Goal: Information Seeking & Learning: Learn about a topic

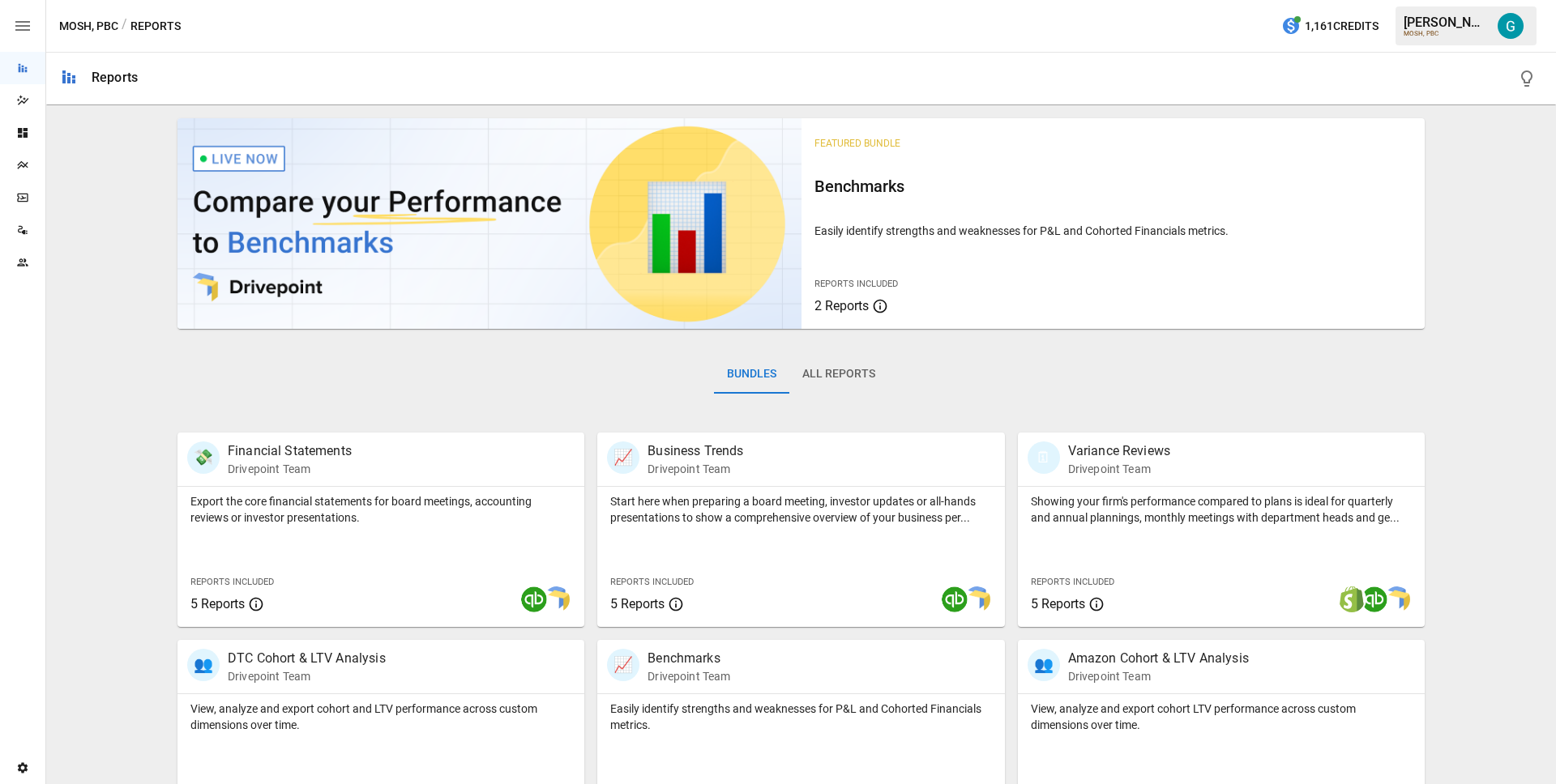
click at [815, 378] on button "All Reports" at bounding box center [838, 374] width 99 height 39
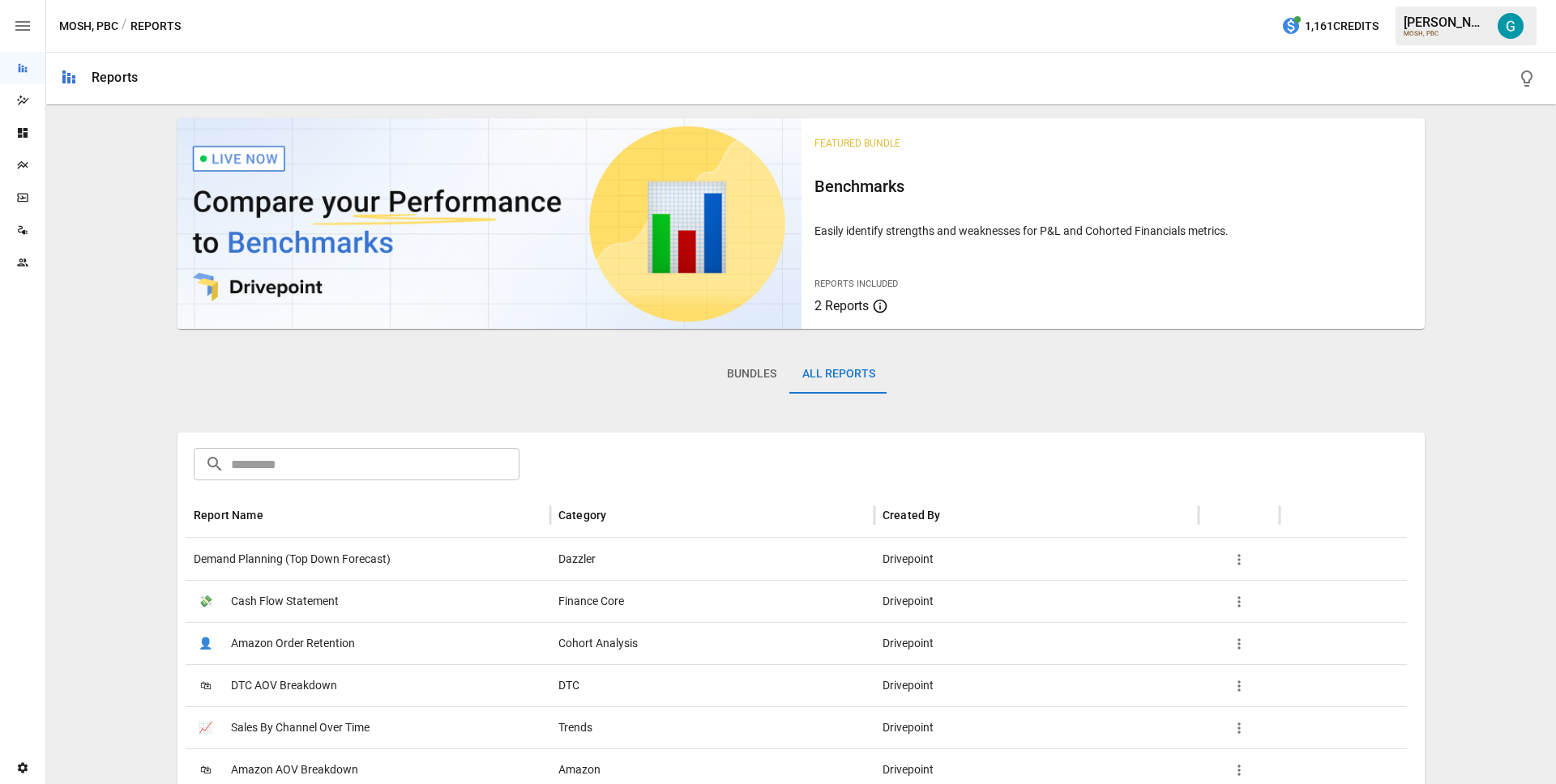
click at [335, 555] on span "Demand Planning (Top Down Forecast)" at bounding box center [292, 559] width 197 height 41
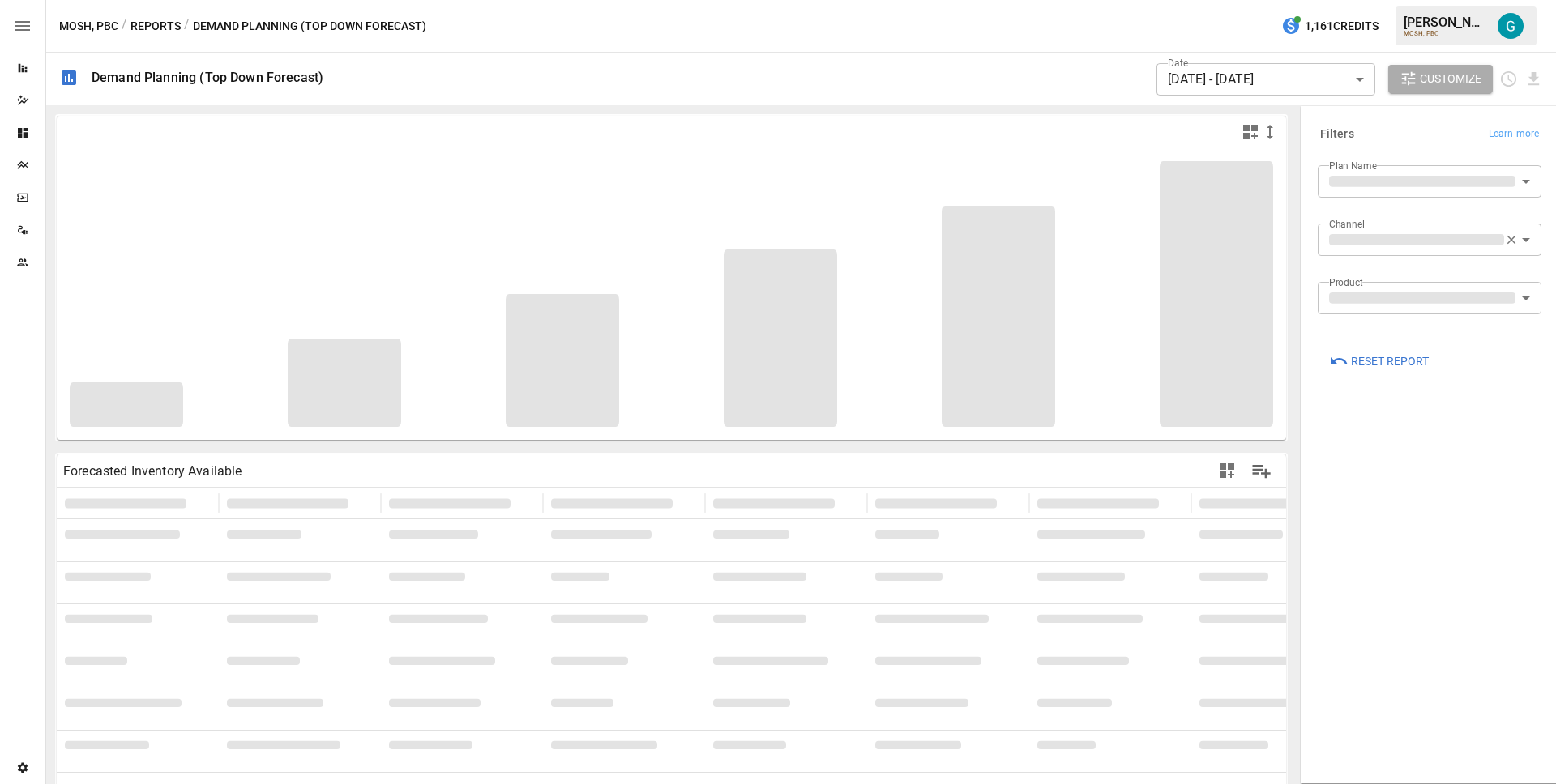
click at [1357, 0] on body "**********" at bounding box center [778, 0] width 1556 height 0
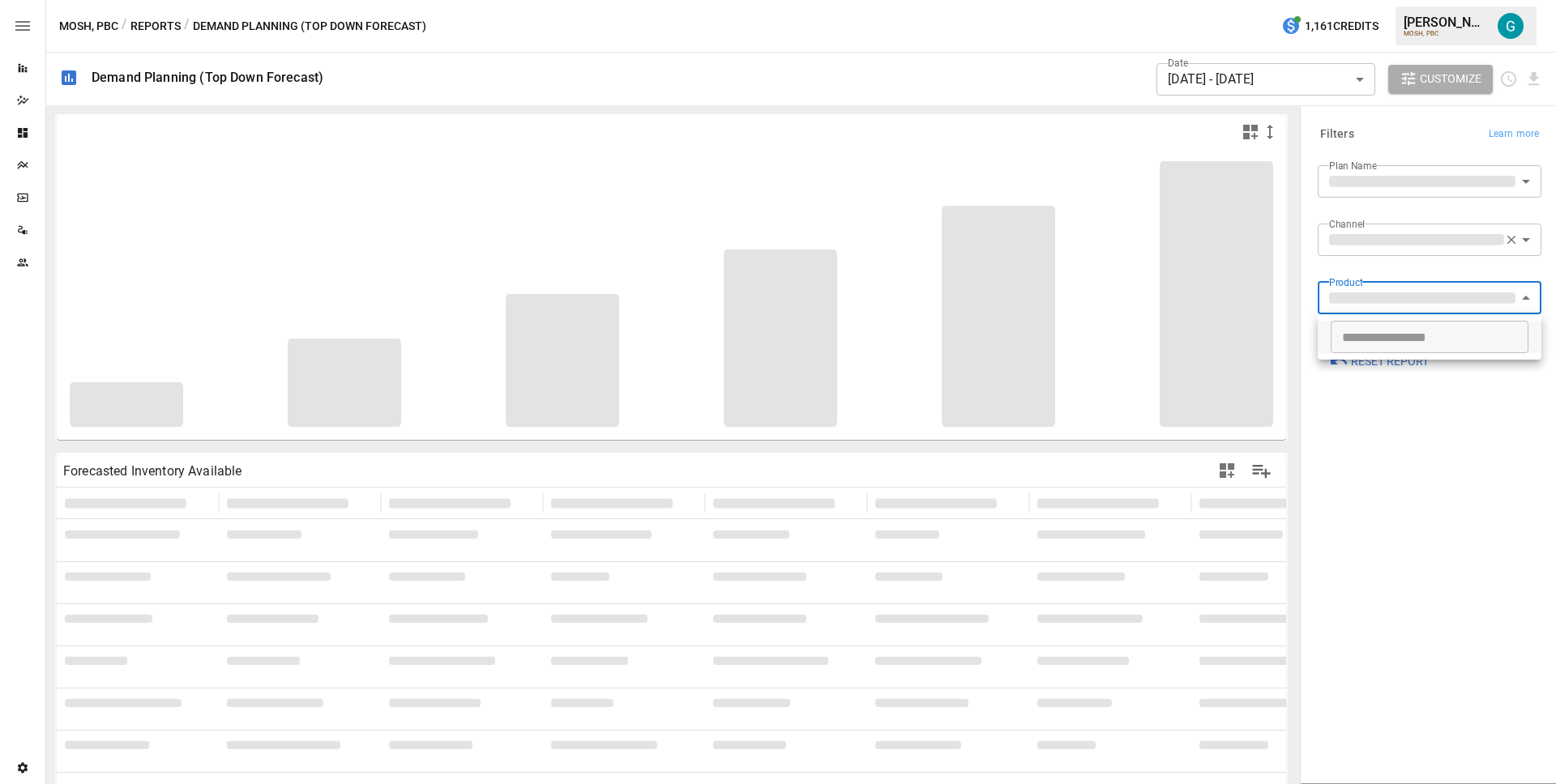
click at [1368, 268] on div at bounding box center [778, 392] width 1556 height 784
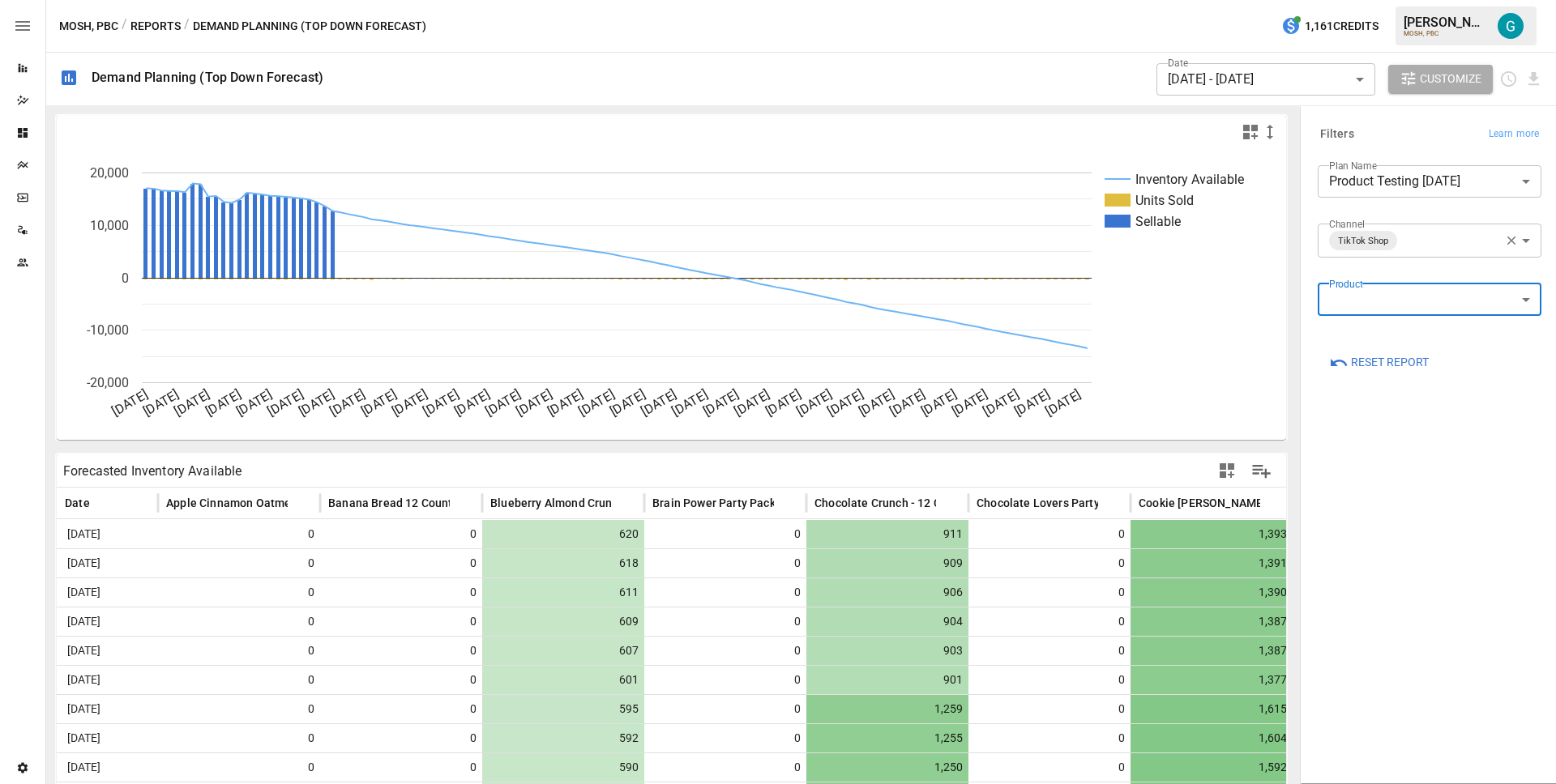
click at [1393, 0] on body "Reports Dazzler Studio Dashboards Plans SmartModel ™ Data Sources Team Settings…" at bounding box center [778, 0] width 1556 height 0
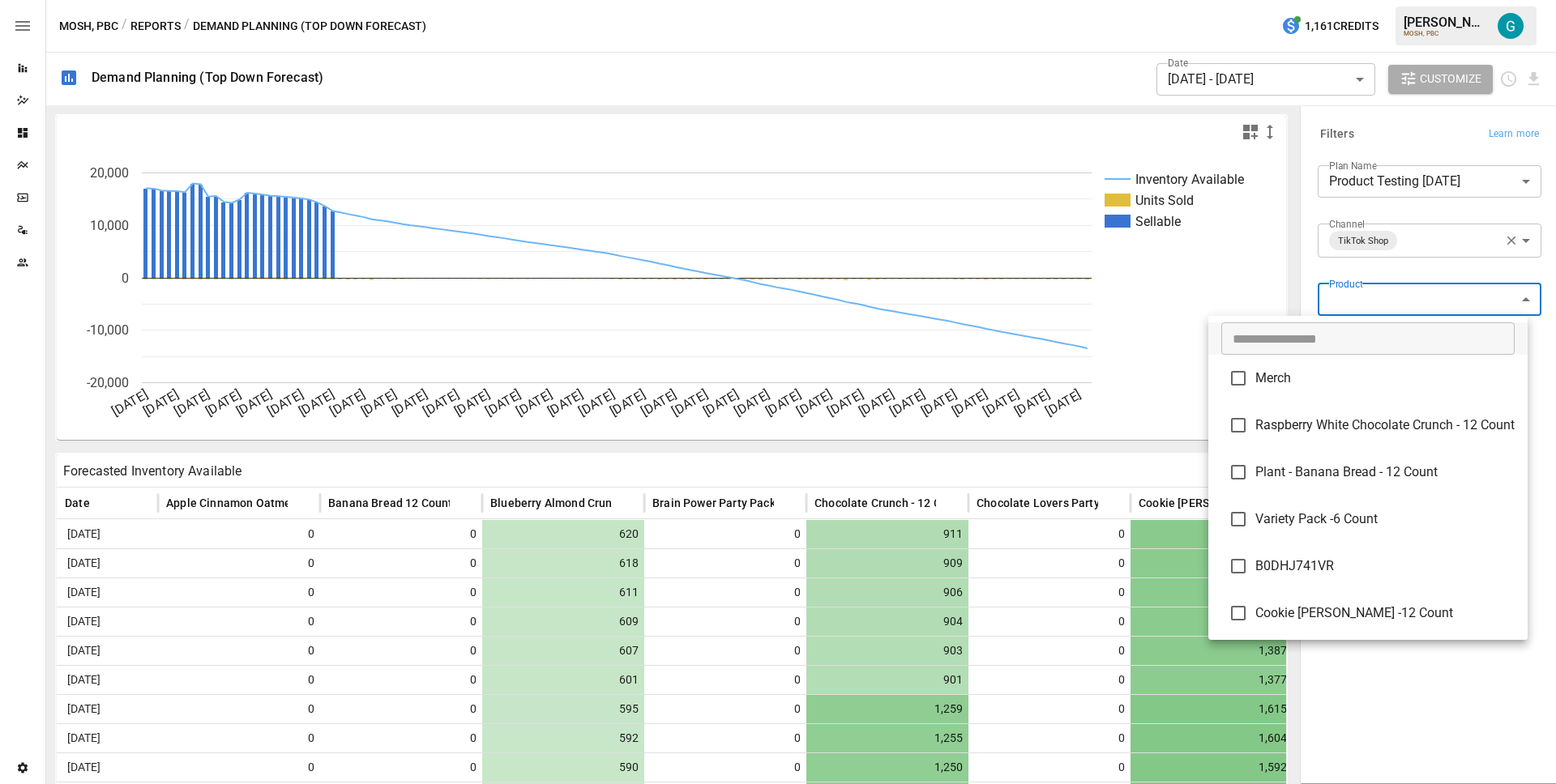
click at [1358, 608] on span "Cookie [PERSON_NAME] -12 Count" at bounding box center [1385, 613] width 260 height 20
type input "**********"
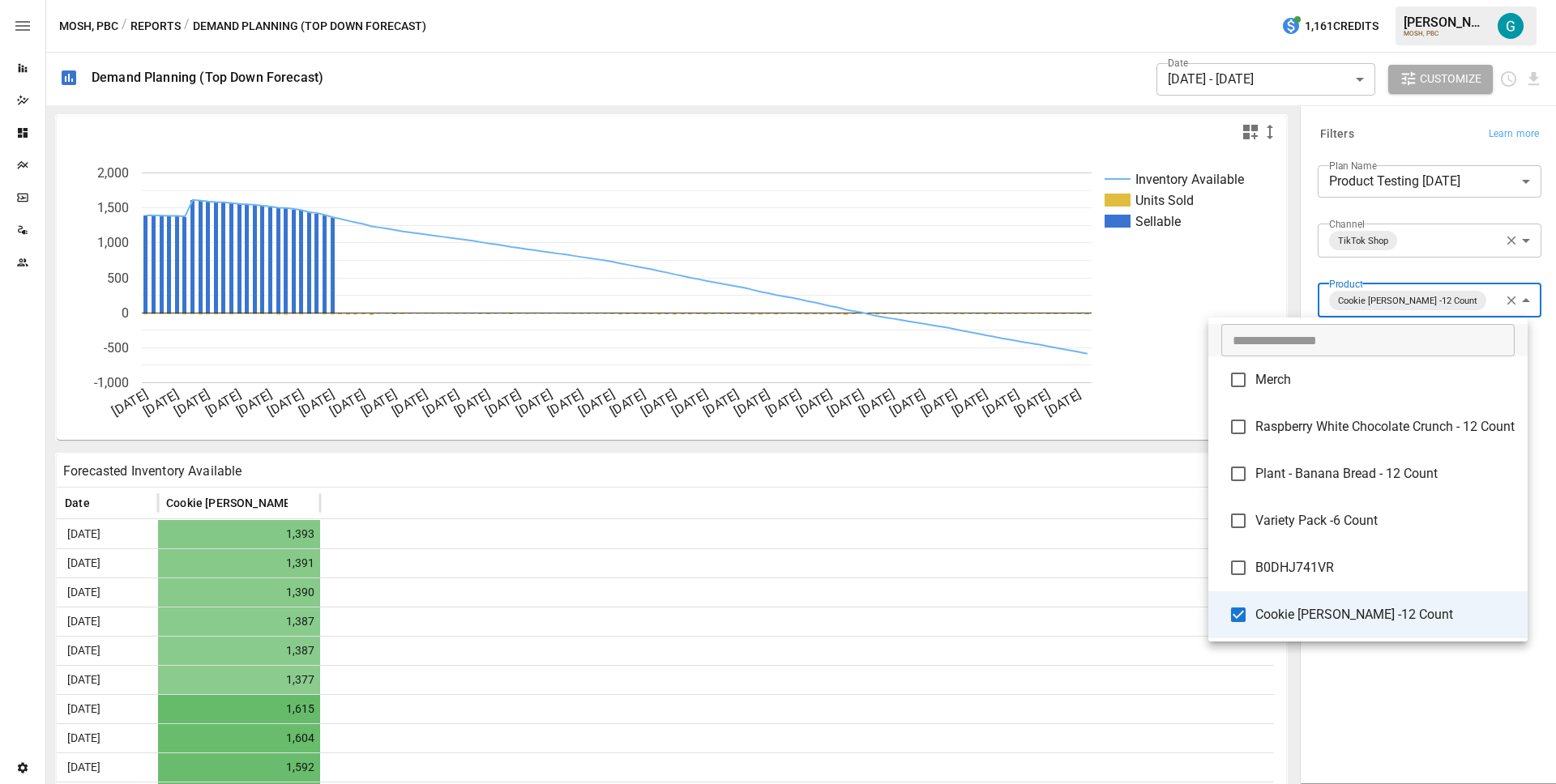
click at [1311, 687] on div at bounding box center [778, 392] width 1556 height 784
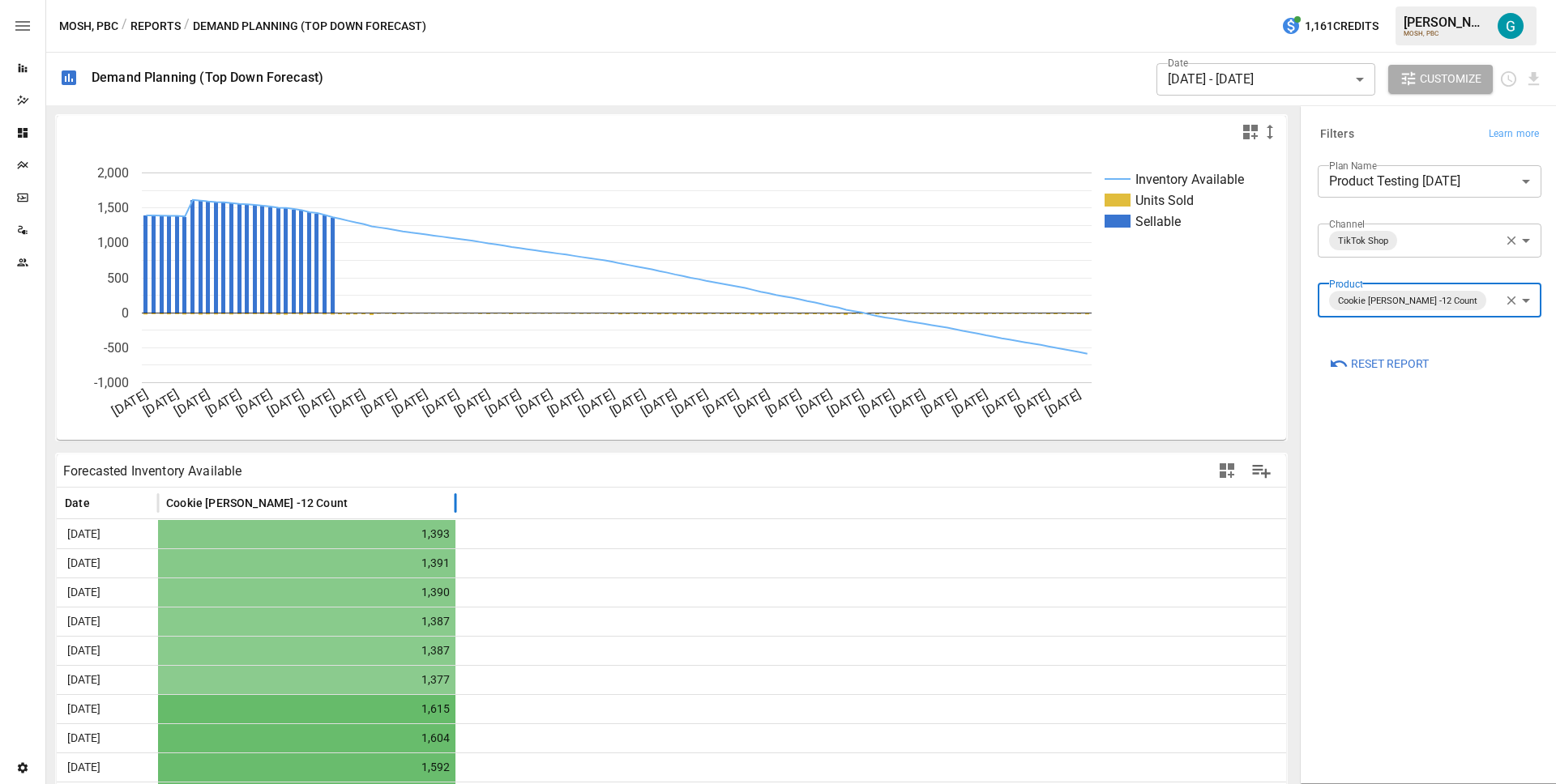
drag, startPoint x: 316, startPoint y: 503, endPoint x: 452, endPoint y: 514, distance: 136.4
click at [452, 514] on div at bounding box center [455, 503] width 8 height 31
drag, startPoint x: 163, startPoint y: 504, endPoint x: 233, endPoint y: 507, distance: 70.1
click at [233, 507] on div "Cookie [PERSON_NAME] -12 Count" at bounding box center [307, 503] width 297 height 31
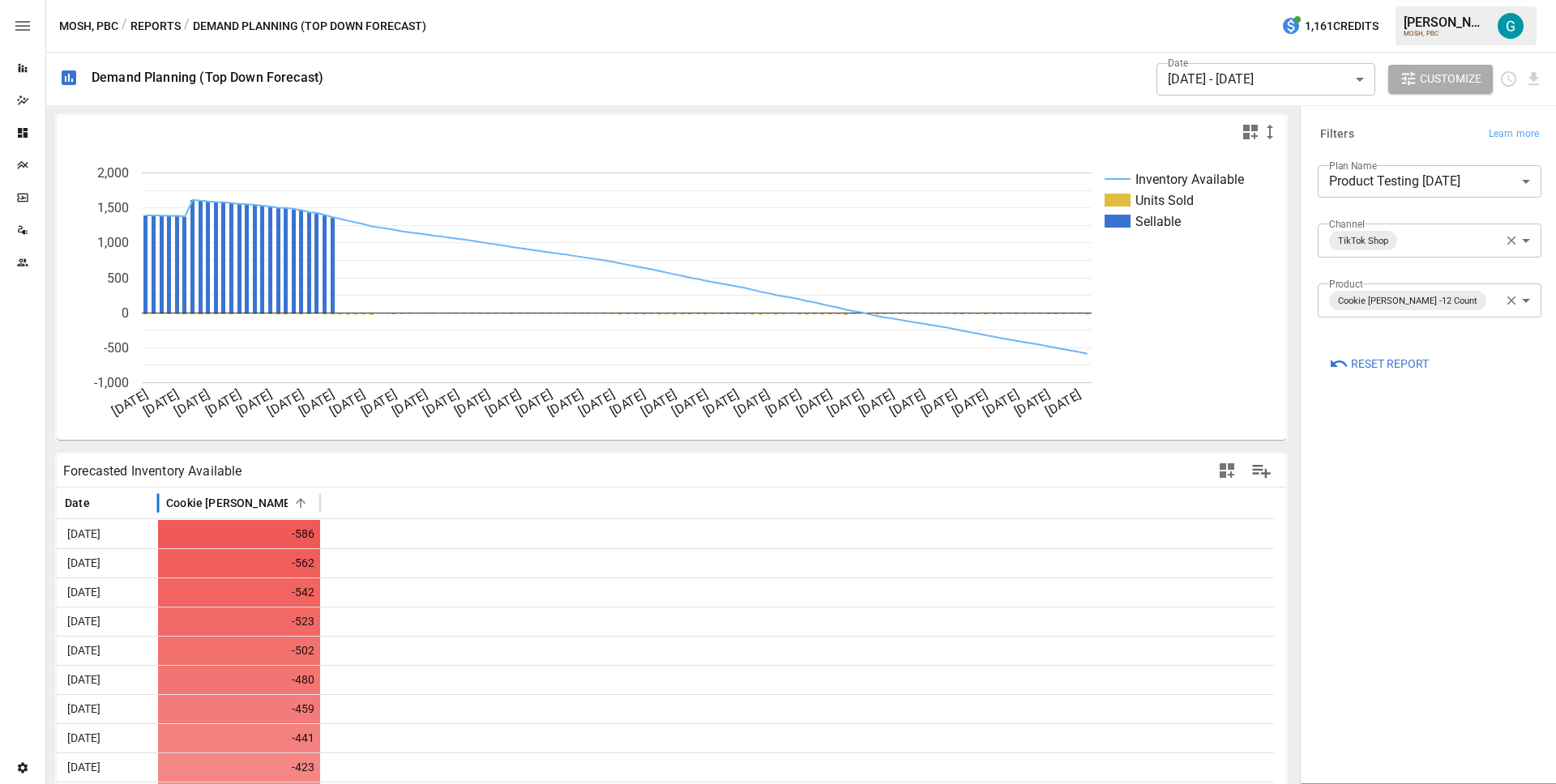
click at [1512, 303] on icon "button" at bounding box center [1511, 300] width 15 height 15
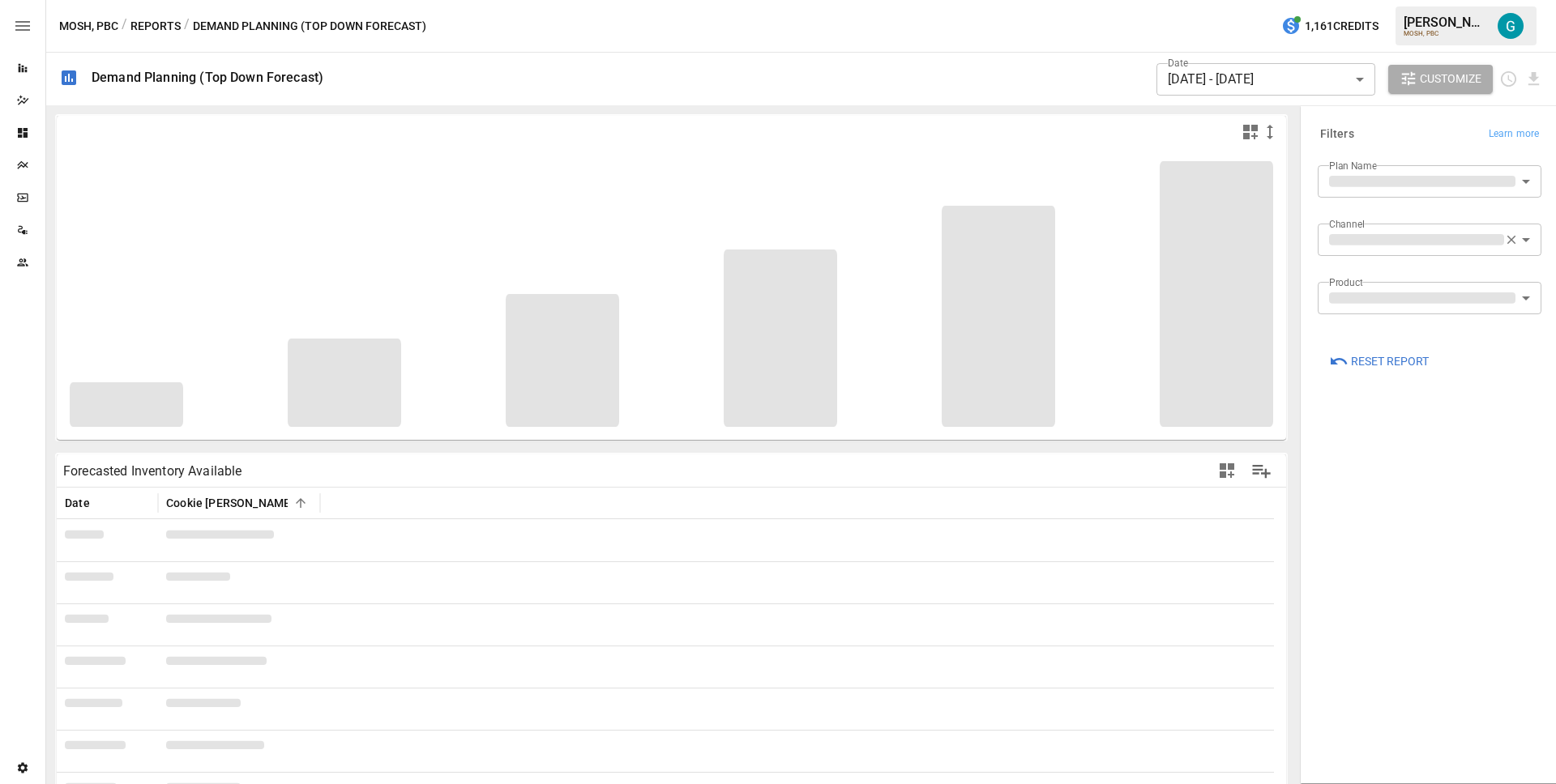
click at [1403, 265] on div "**********" at bounding box center [1429, 246] width 224 height 45
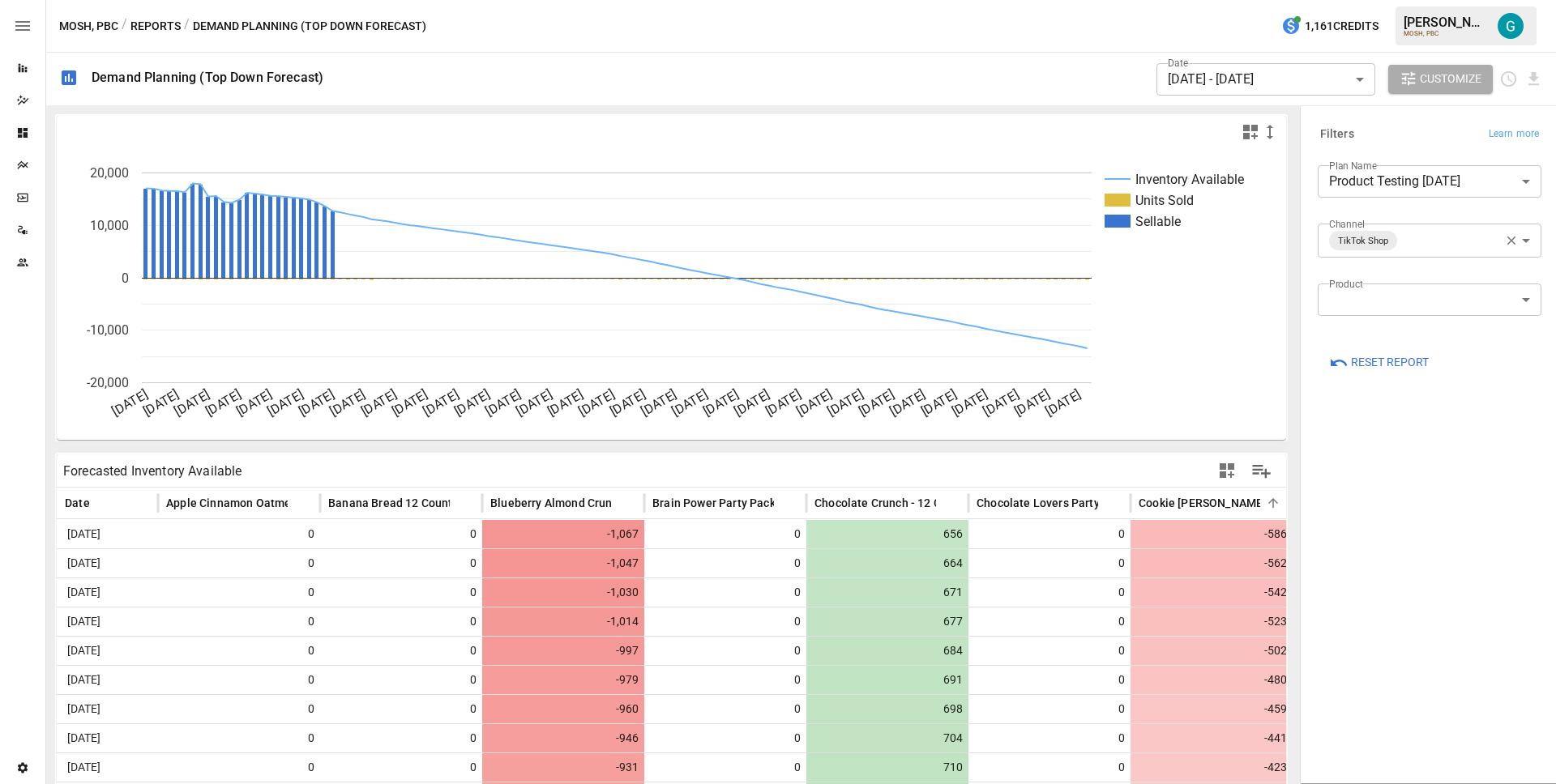
click at [759, 30] on div "MOSH, PBC / Reports / Demand Planning (Top Down Forecast) 1,161 Credits Gavin A…" at bounding box center [801, 25] width 1510 height 52
click at [135, 26] on button "Reports" at bounding box center [155, 26] width 50 height 21
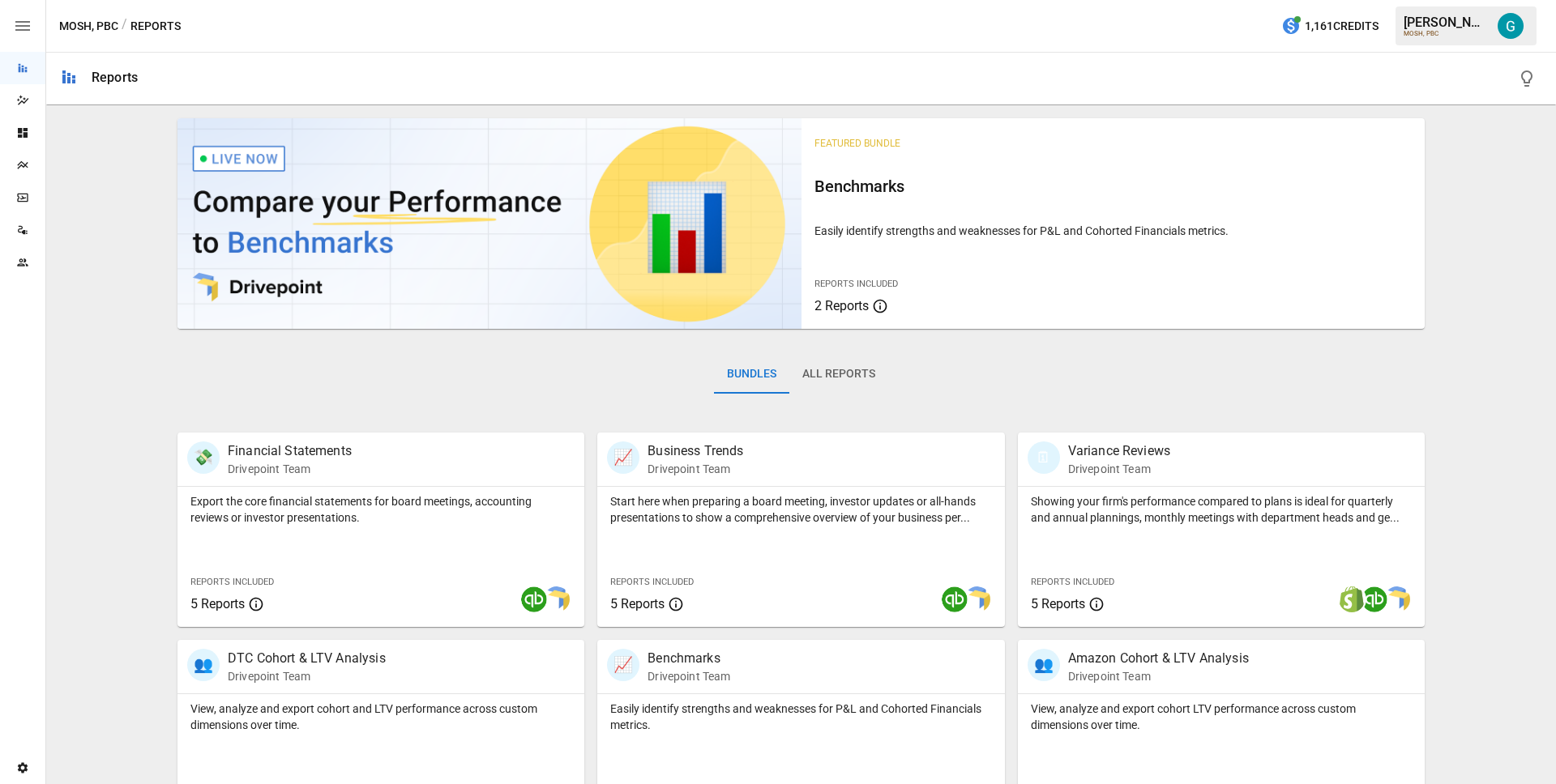
scroll to position [472, 0]
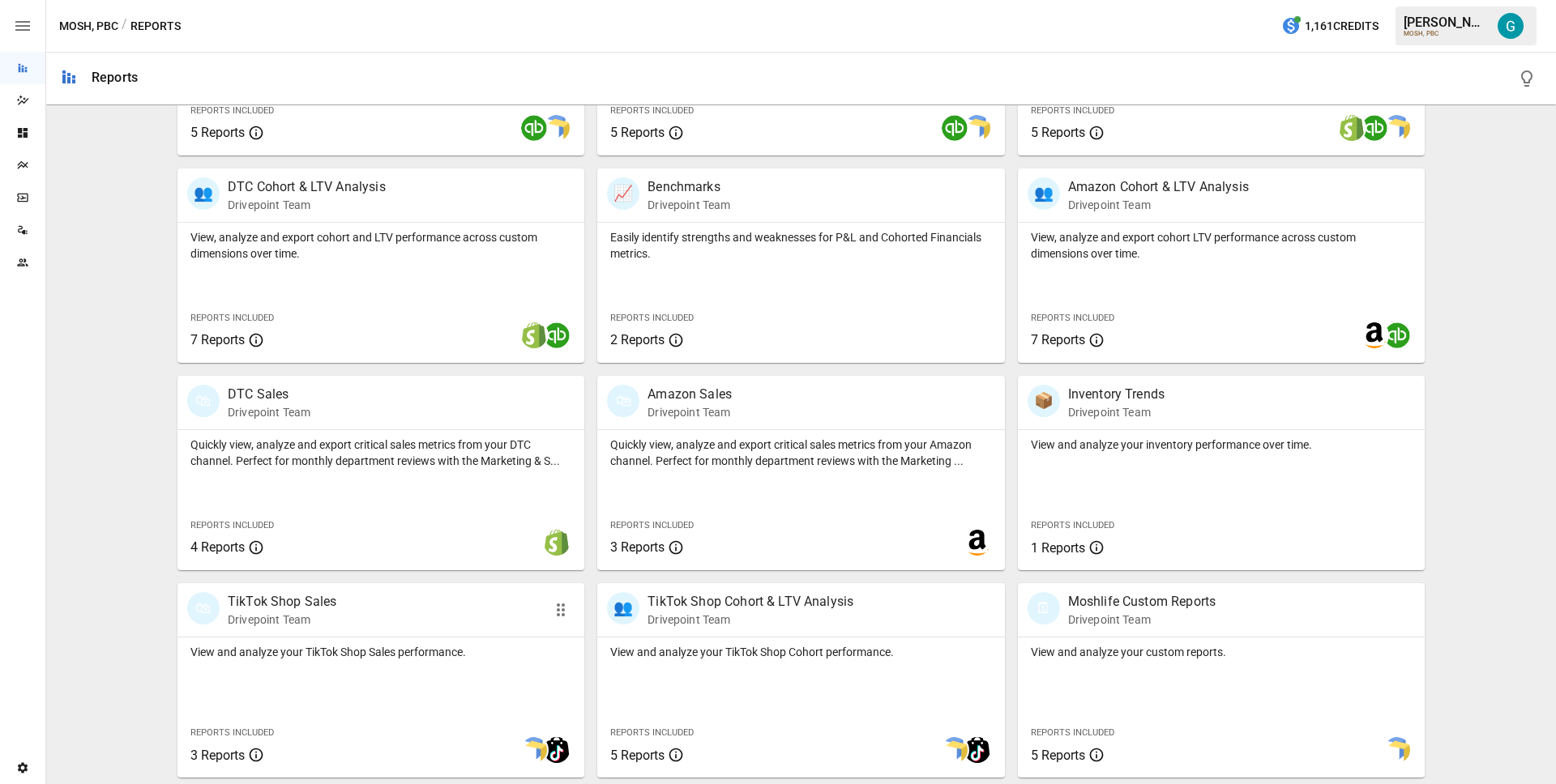
click at [323, 611] on p "TikTok Shop Sales" at bounding box center [282, 602] width 109 height 20
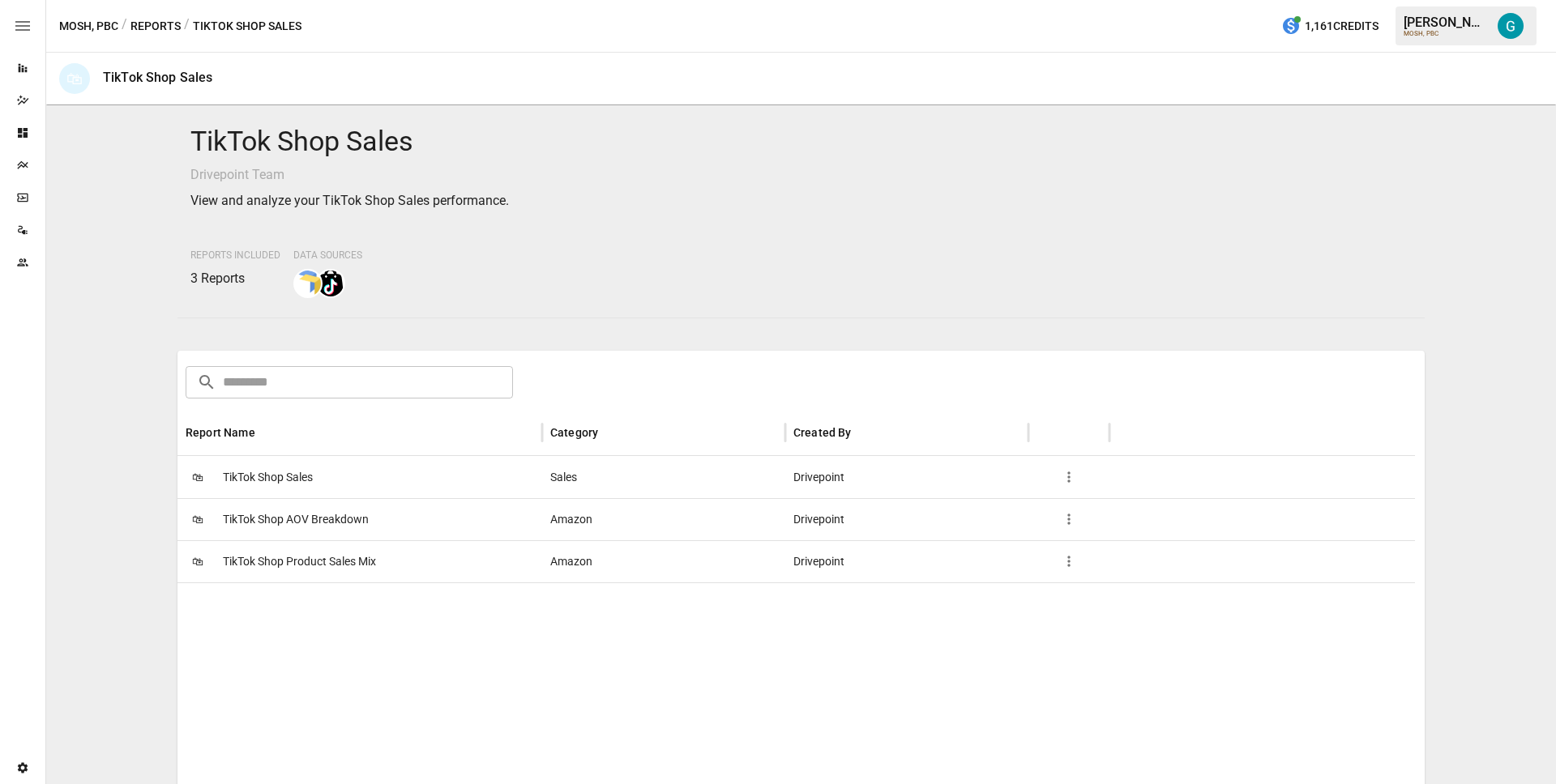
click at [166, 27] on button "Reports" at bounding box center [155, 26] width 50 height 21
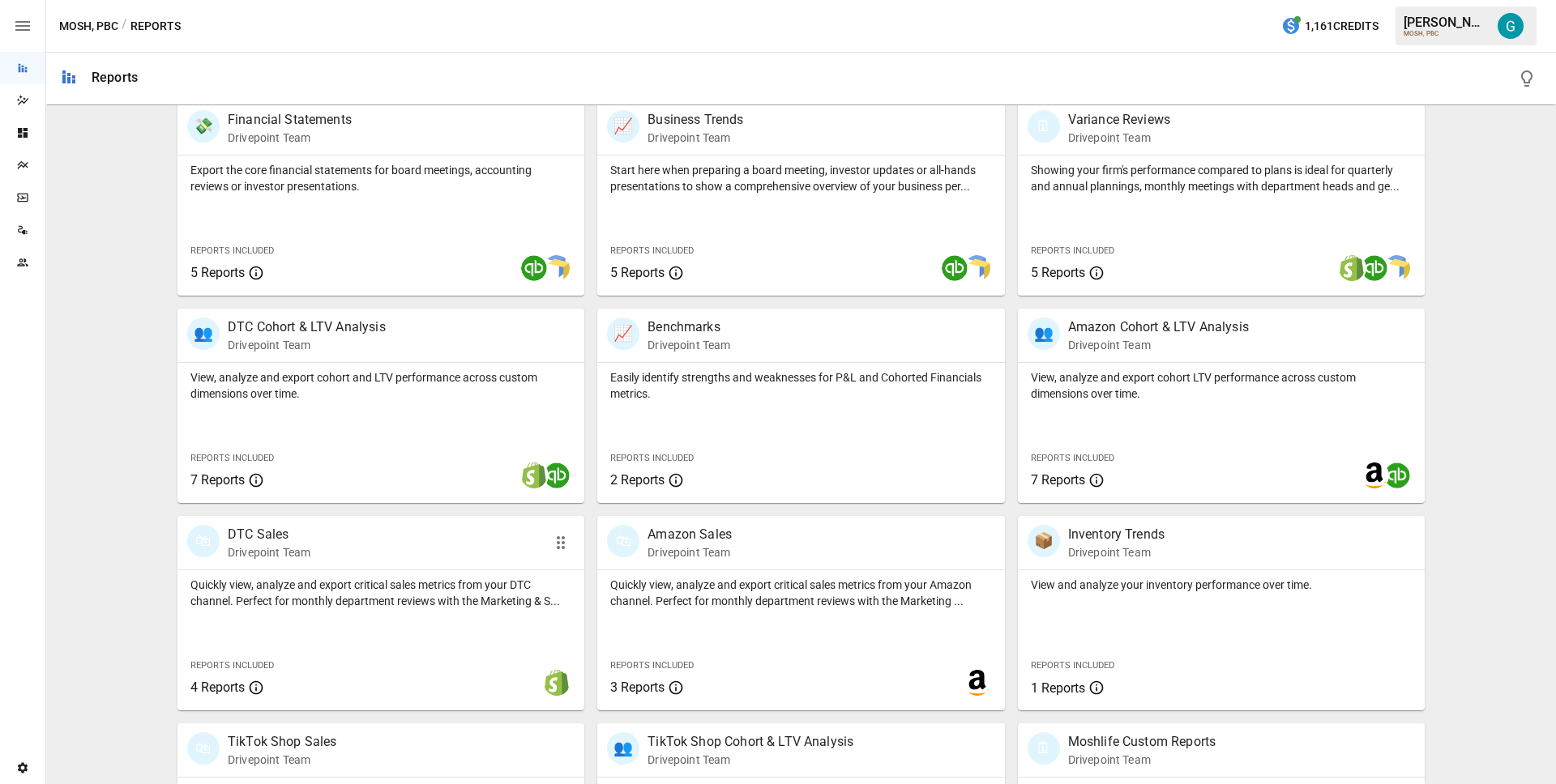
scroll to position [431, 0]
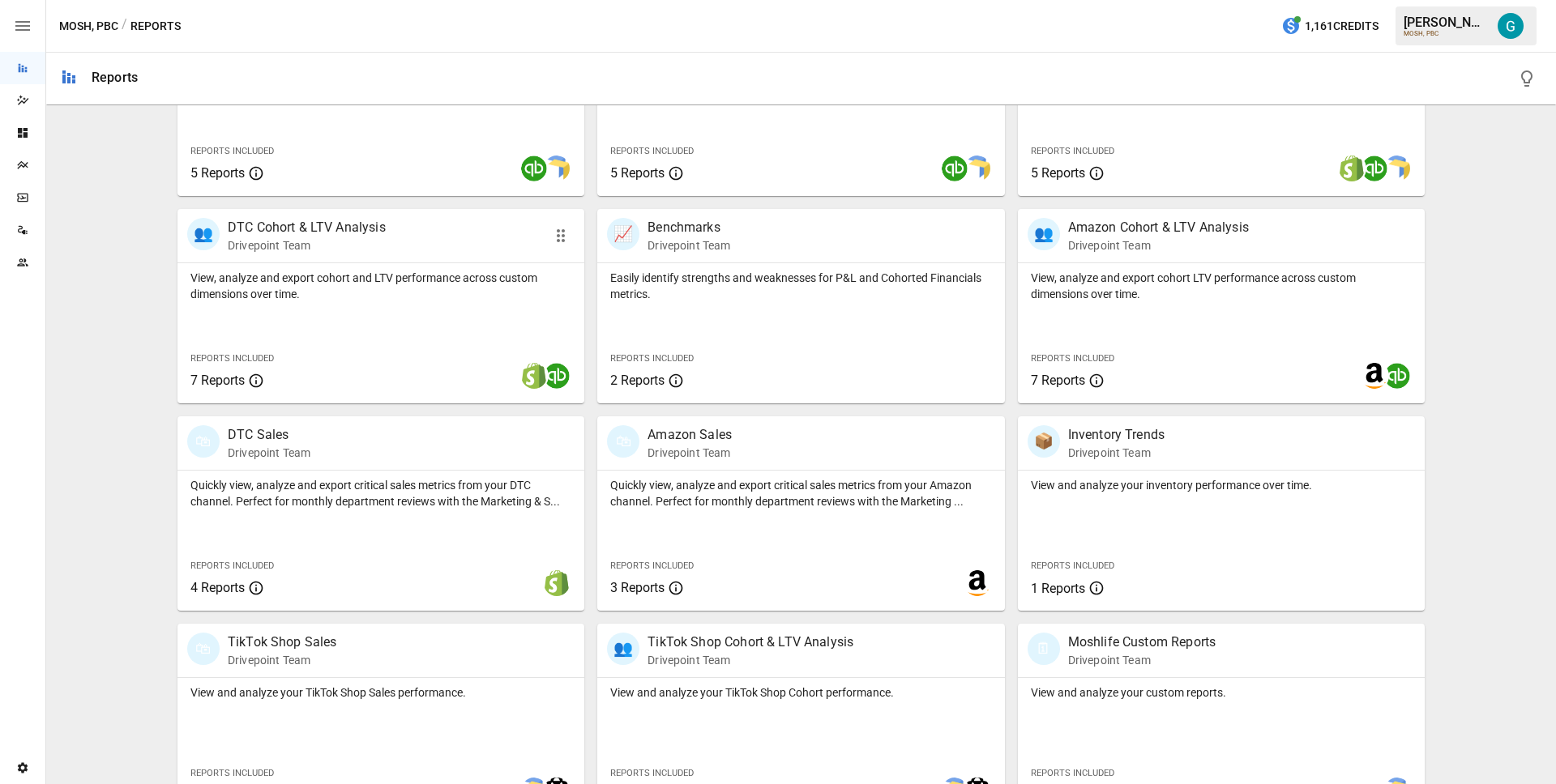
click at [335, 302] on p "View, analyze and export cohort and LTV performance across custom dimensions ov…" at bounding box center [381, 285] width 381 height 32
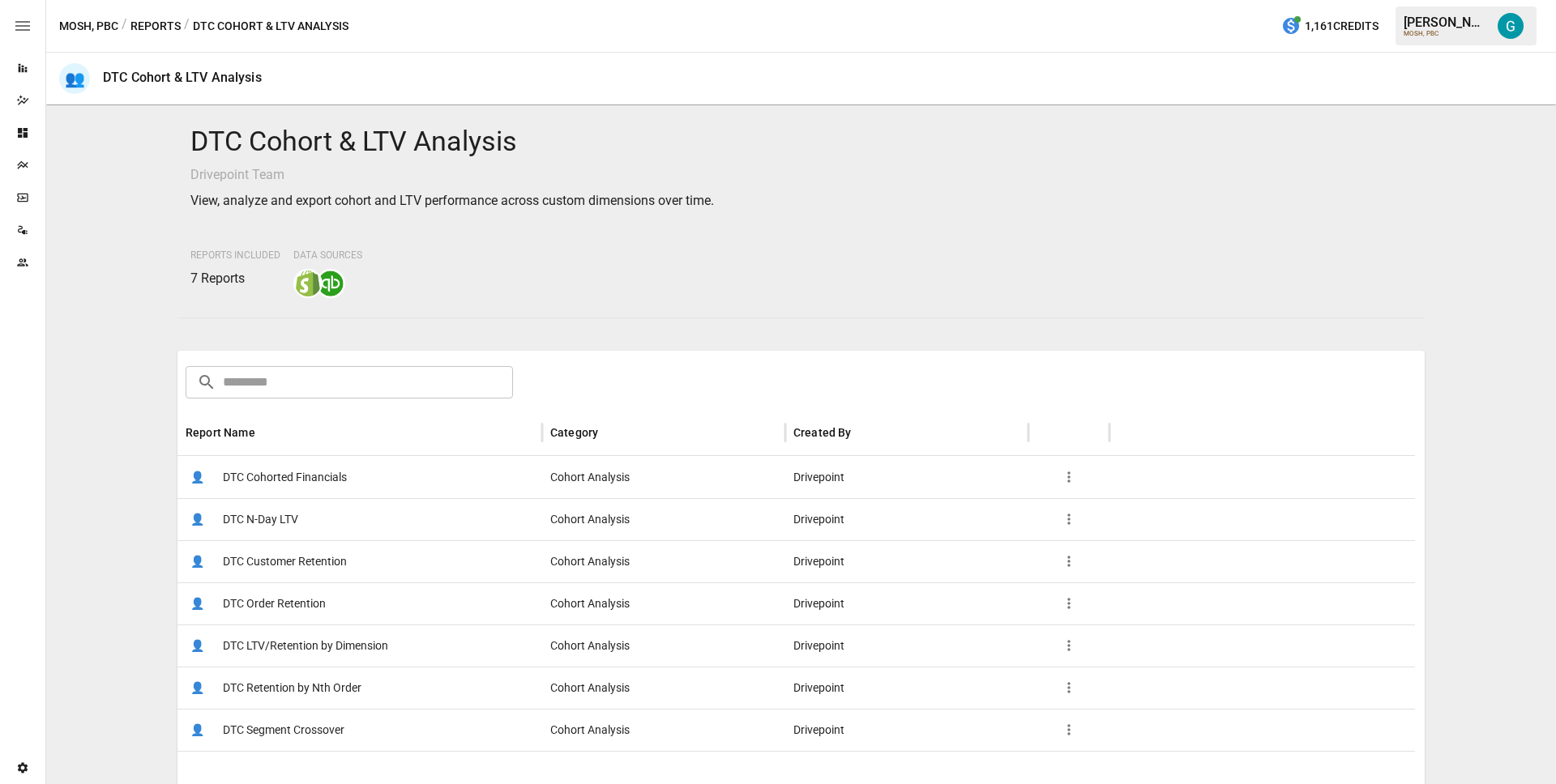
click at [276, 477] on span "DTC Cohorted Financials" at bounding box center [284, 477] width 124 height 41
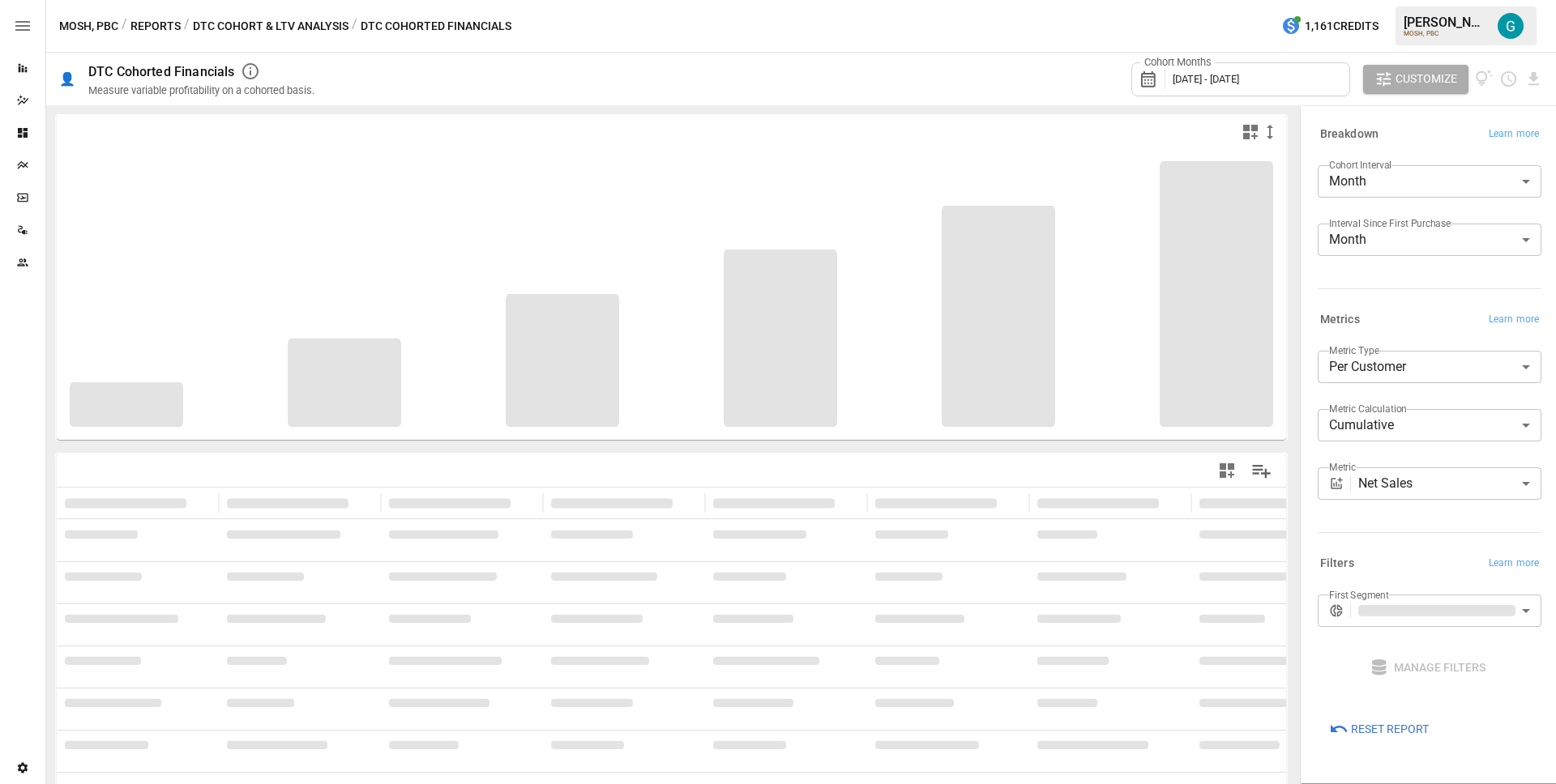
click at [855, 71] on div "Cohort Months August 2024 - August 2025 Customize" at bounding box center [939, 79] width 1209 height 53
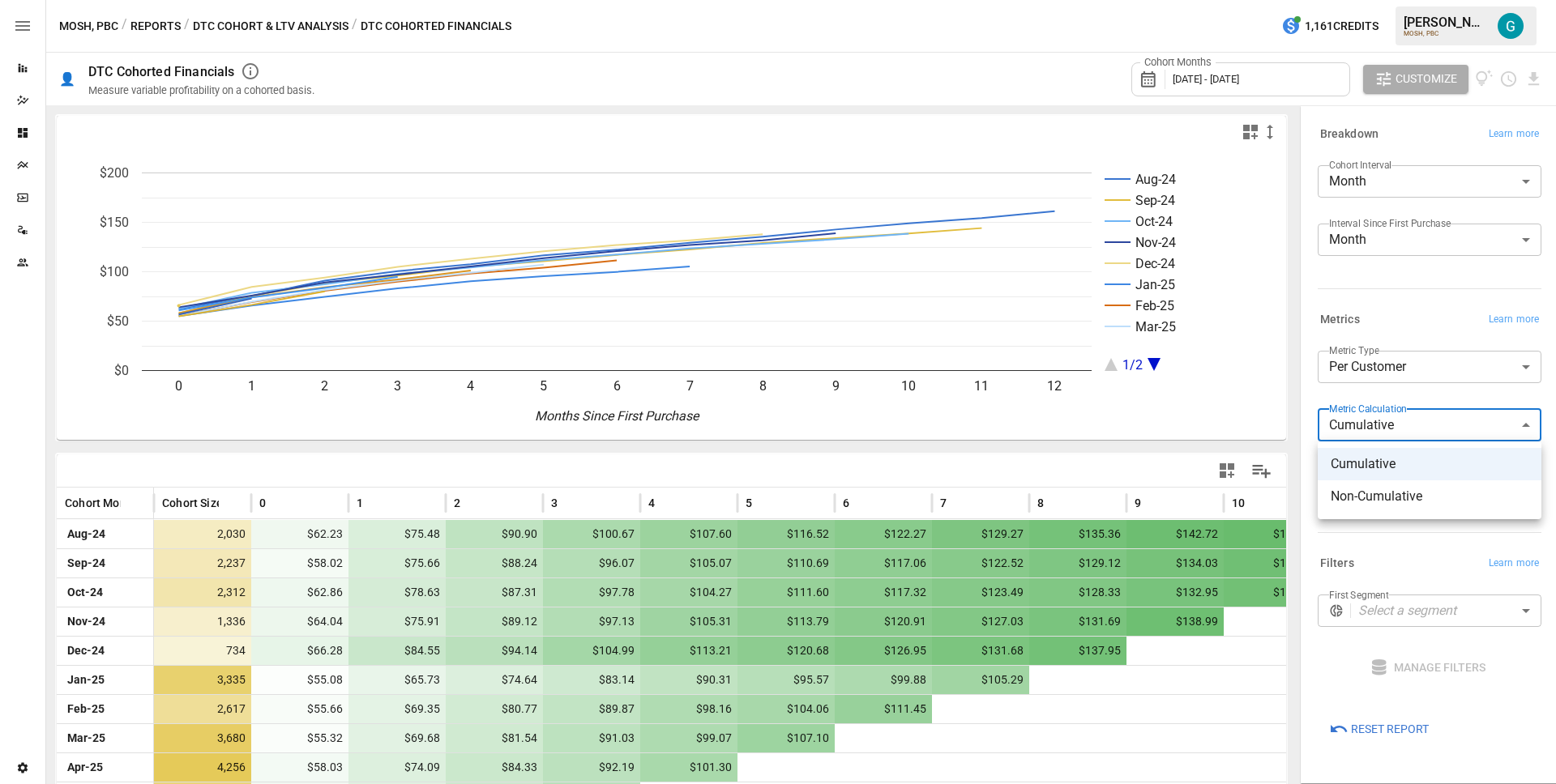
click at [1412, 0] on body "Reports Dazzler Studio Dashboards Plans SmartModel ™ Data Sources Team Settings…" at bounding box center [778, 0] width 1556 height 0
click at [1383, 507] on li "Non-Cumulative" at bounding box center [1429, 496] width 224 height 32
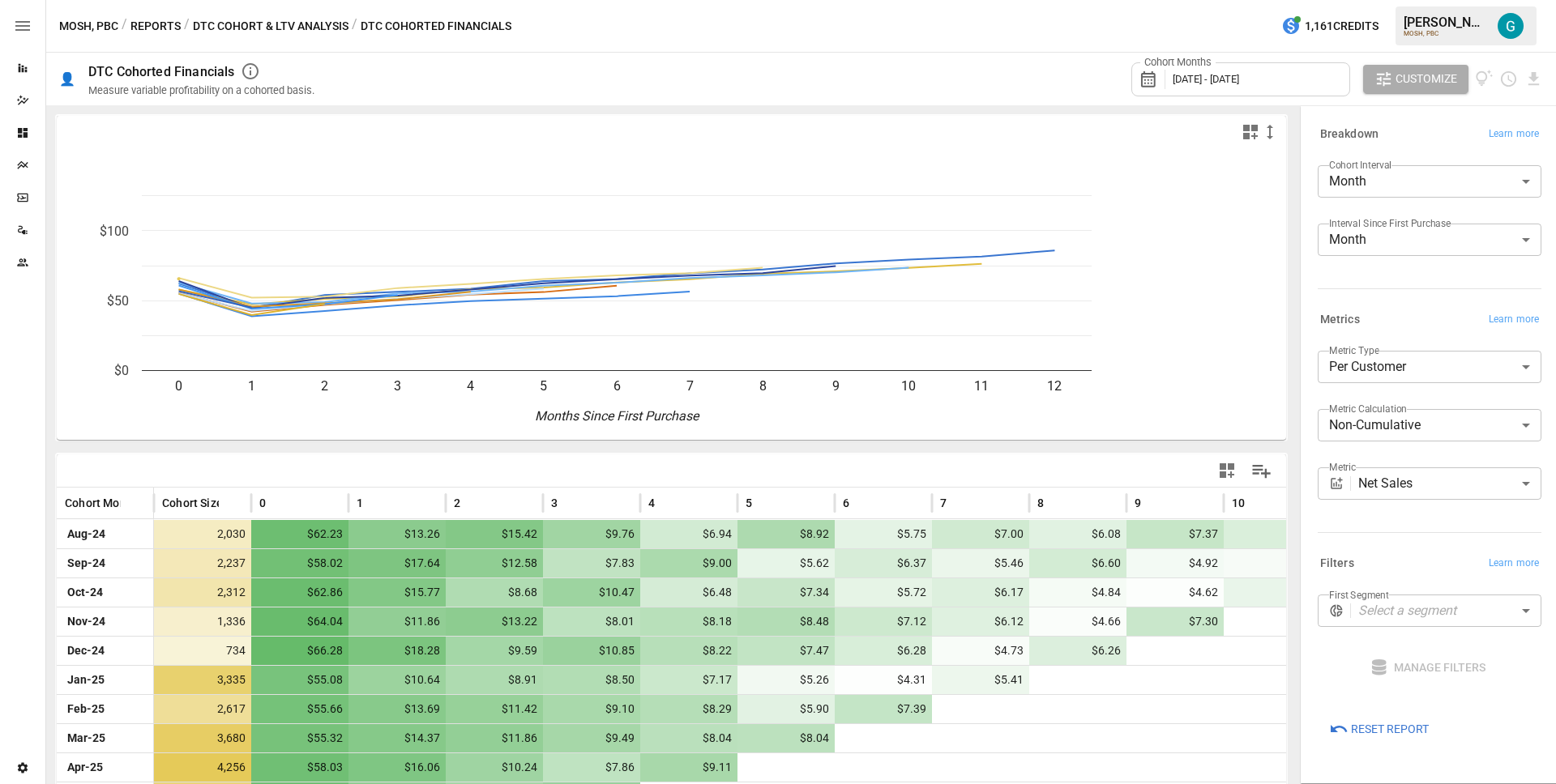
click at [1379, 393] on div "**********" at bounding box center [1429, 373] width 224 height 45
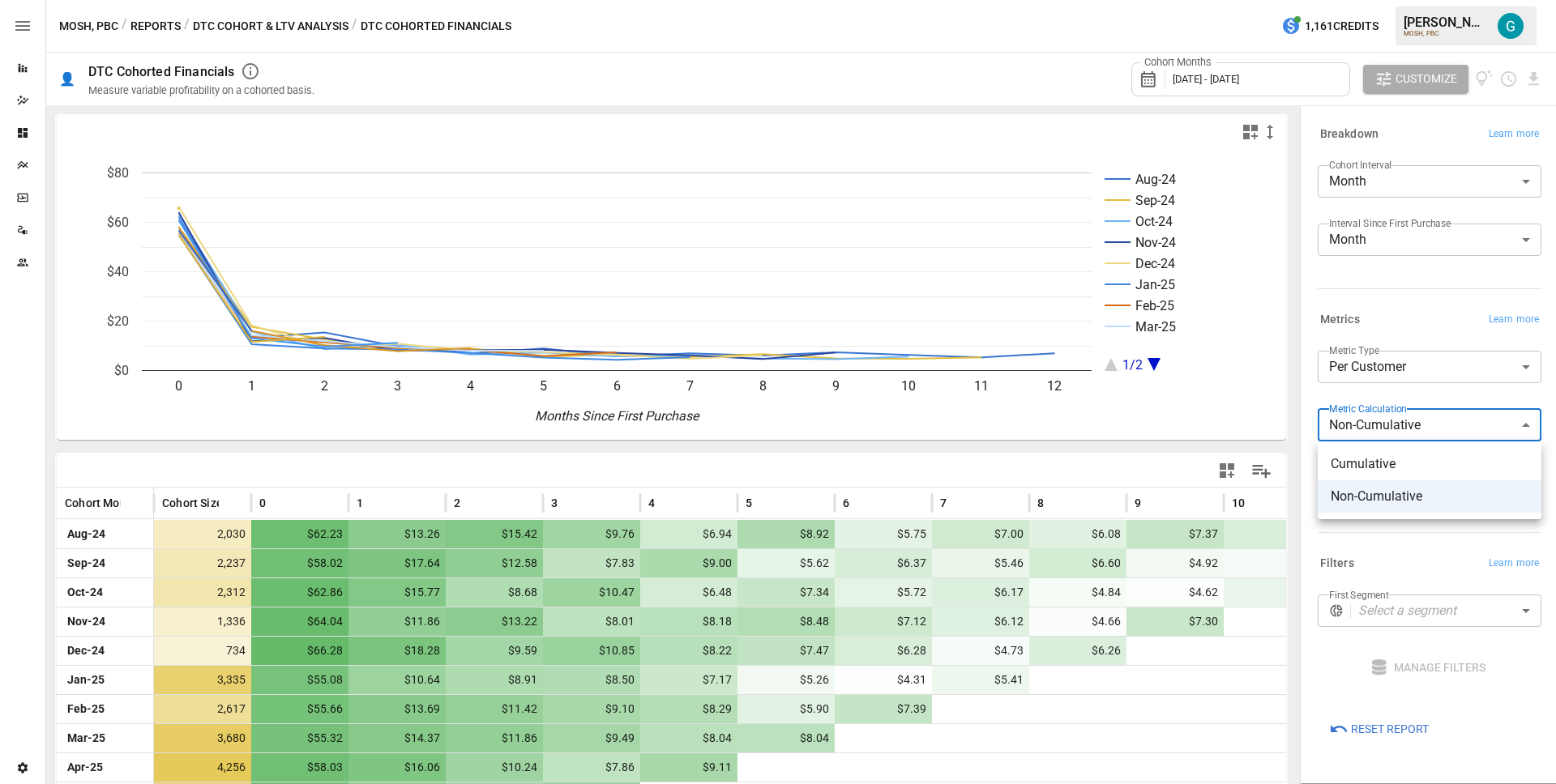
click at [1377, 0] on body "Reports Dazzler Studio Dashboards Plans SmartModel ™ Data Sources Team Settings…" at bounding box center [778, 0] width 1556 height 0
click at [1374, 470] on span "Cumulative" at bounding box center [1429, 464] width 197 height 20
type input "**********"
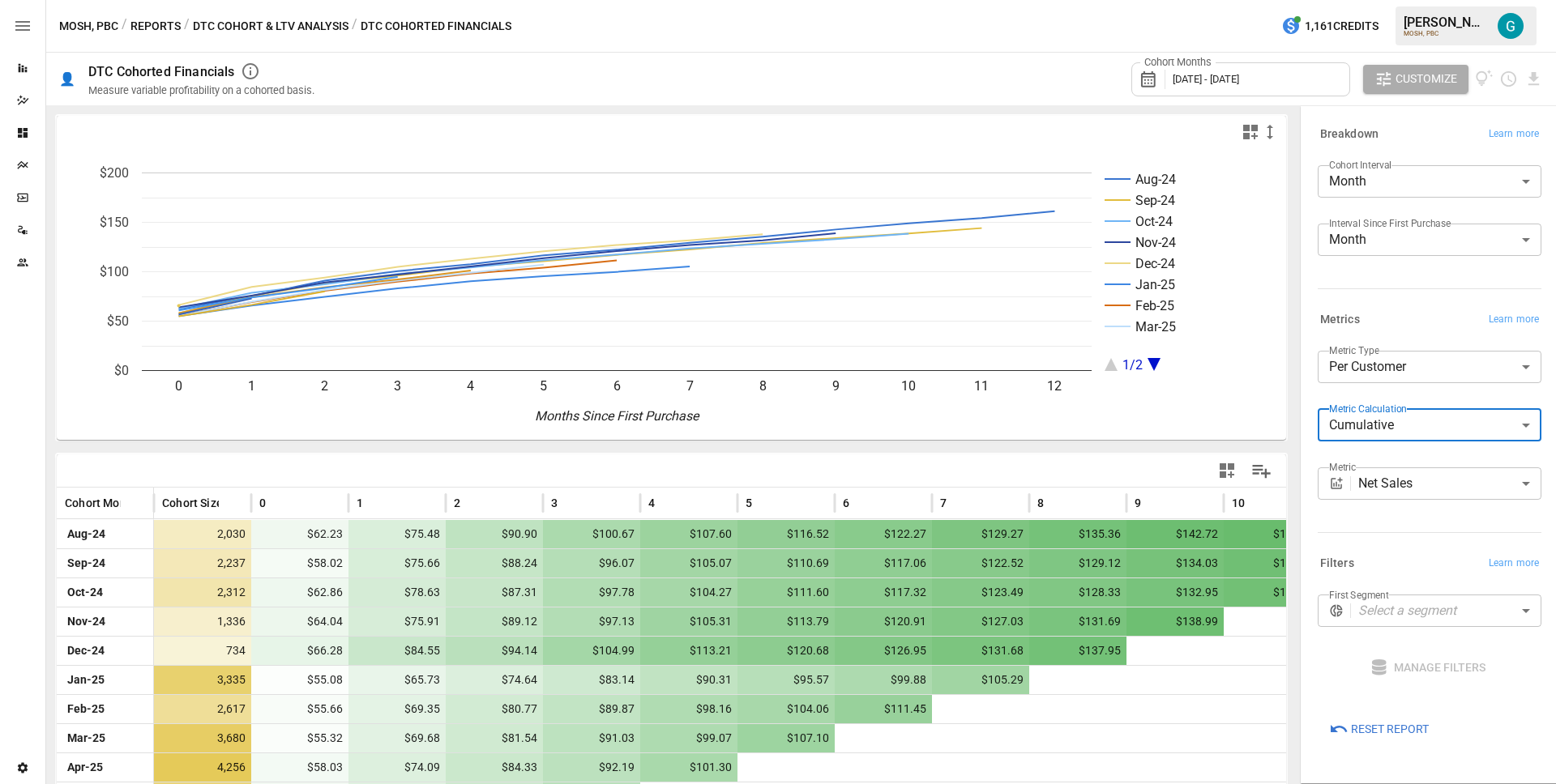
click at [1406, 307] on div "Metrics Learn more" at bounding box center [1426, 316] width 231 height 29
click at [283, 28] on button "DTC Cohort & LTV Analysis" at bounding box center [270, 26] width 155 height 21
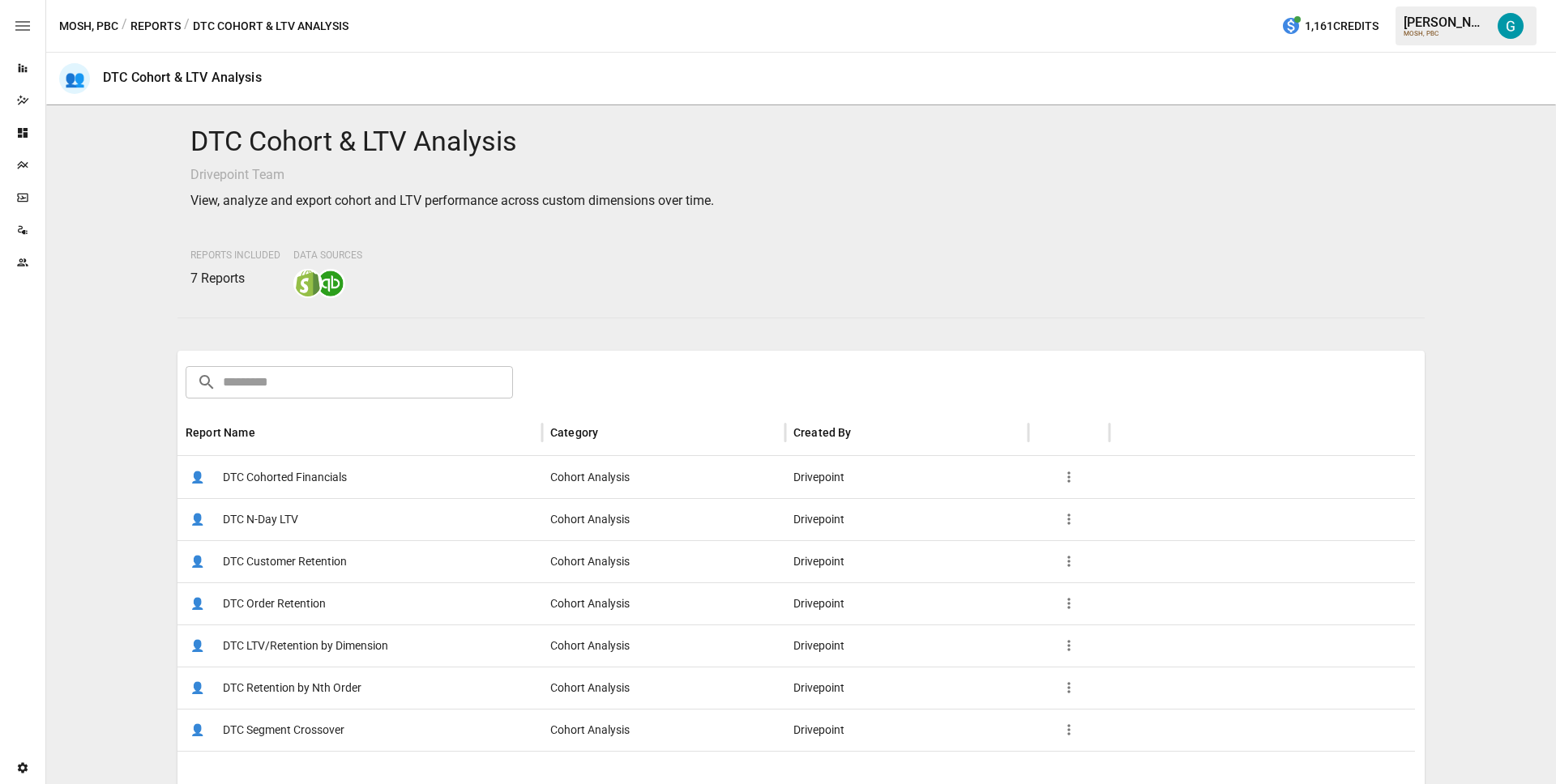
scroll to position [232, 0]
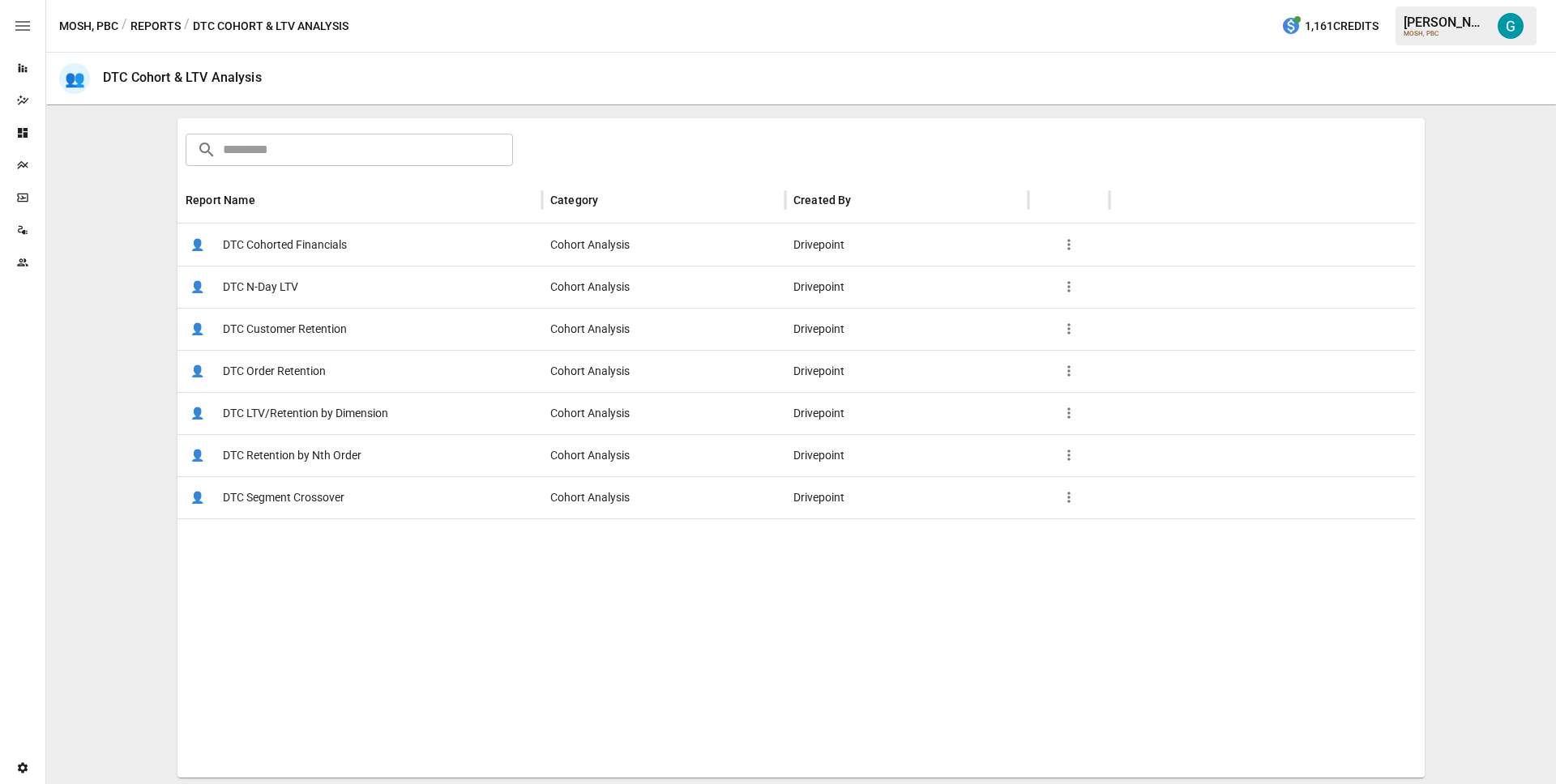
click at [255, 563] on div at bounding box center [796, 648] width 1238 height 260
click at [282, 279] on span "DTC N-Day LTV" at bounding box center [260, 287] width 75 height 41
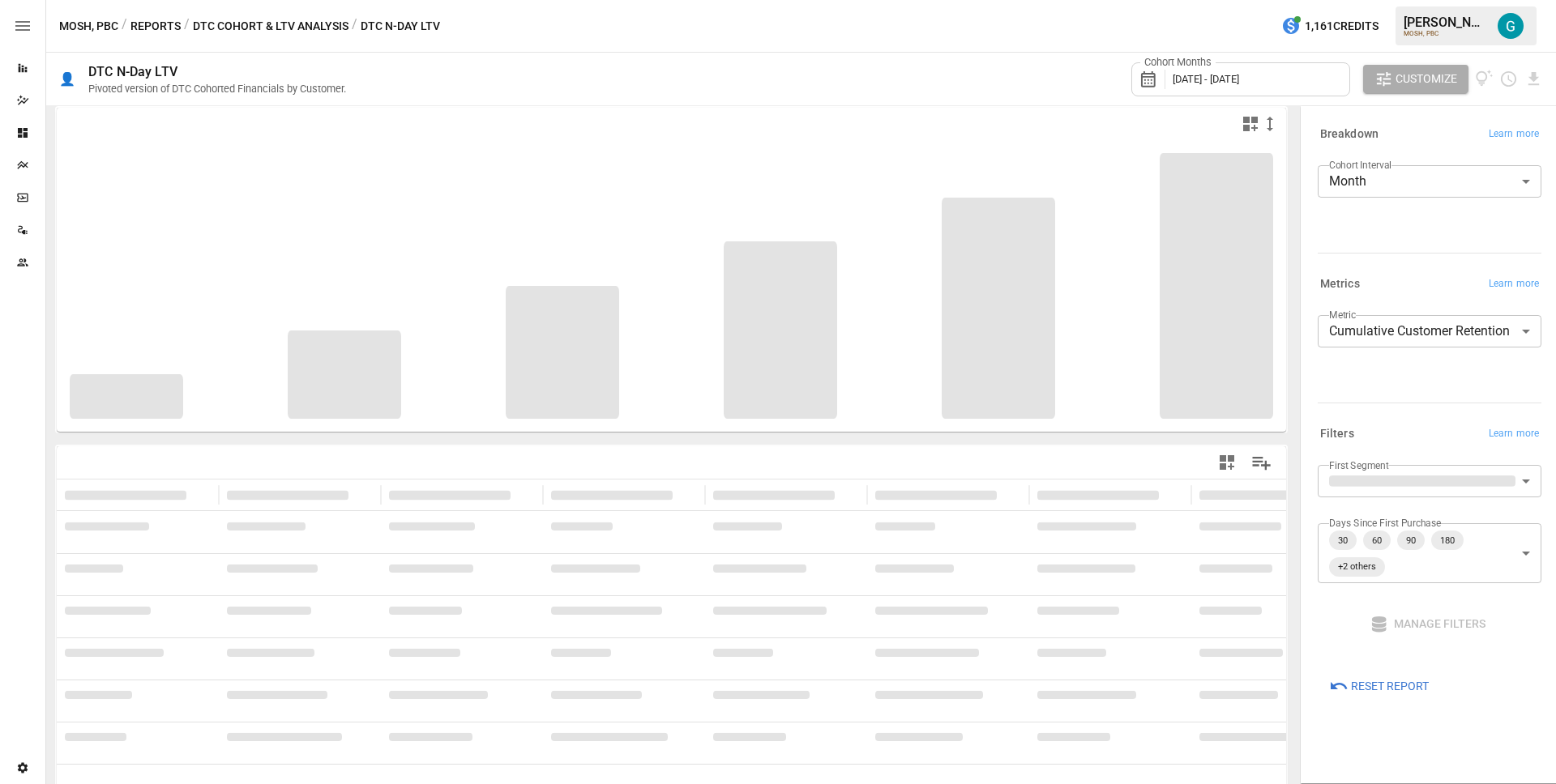
scroll to position [14, 0]
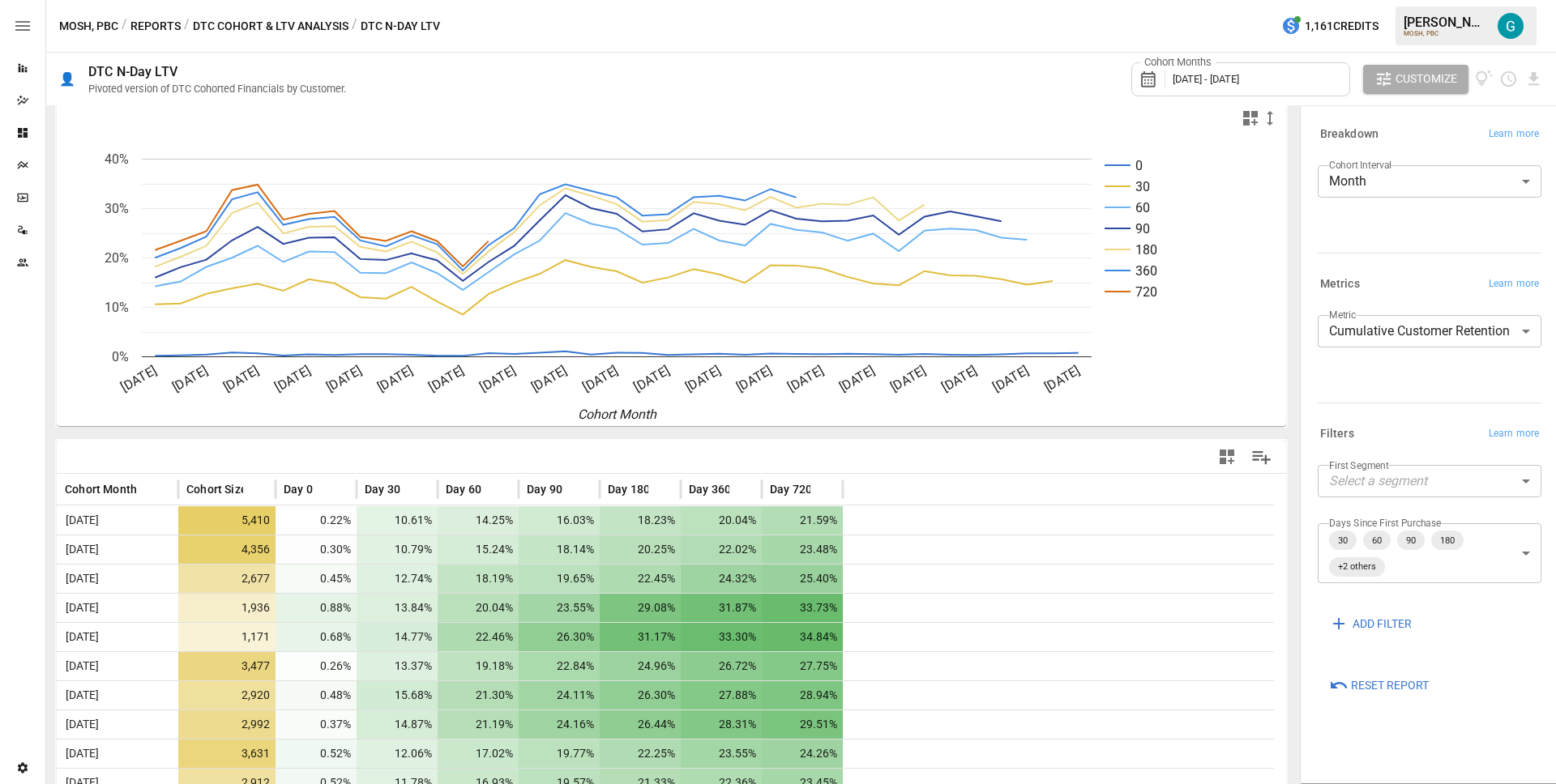
click at [165, 33] on button "Reports" at bounding box center [155, 26] width 50 height 21
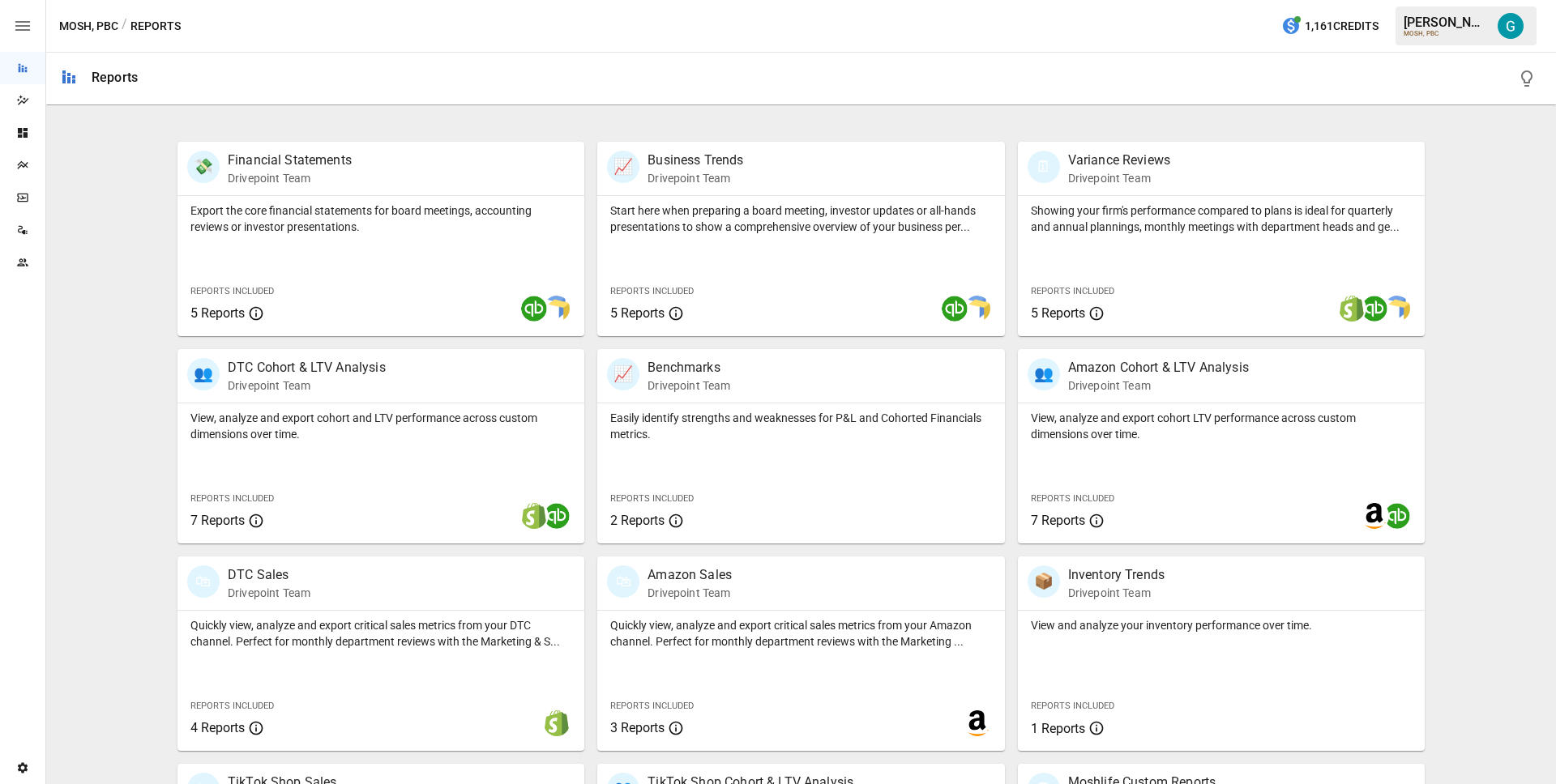
scroll to position [472, 0]
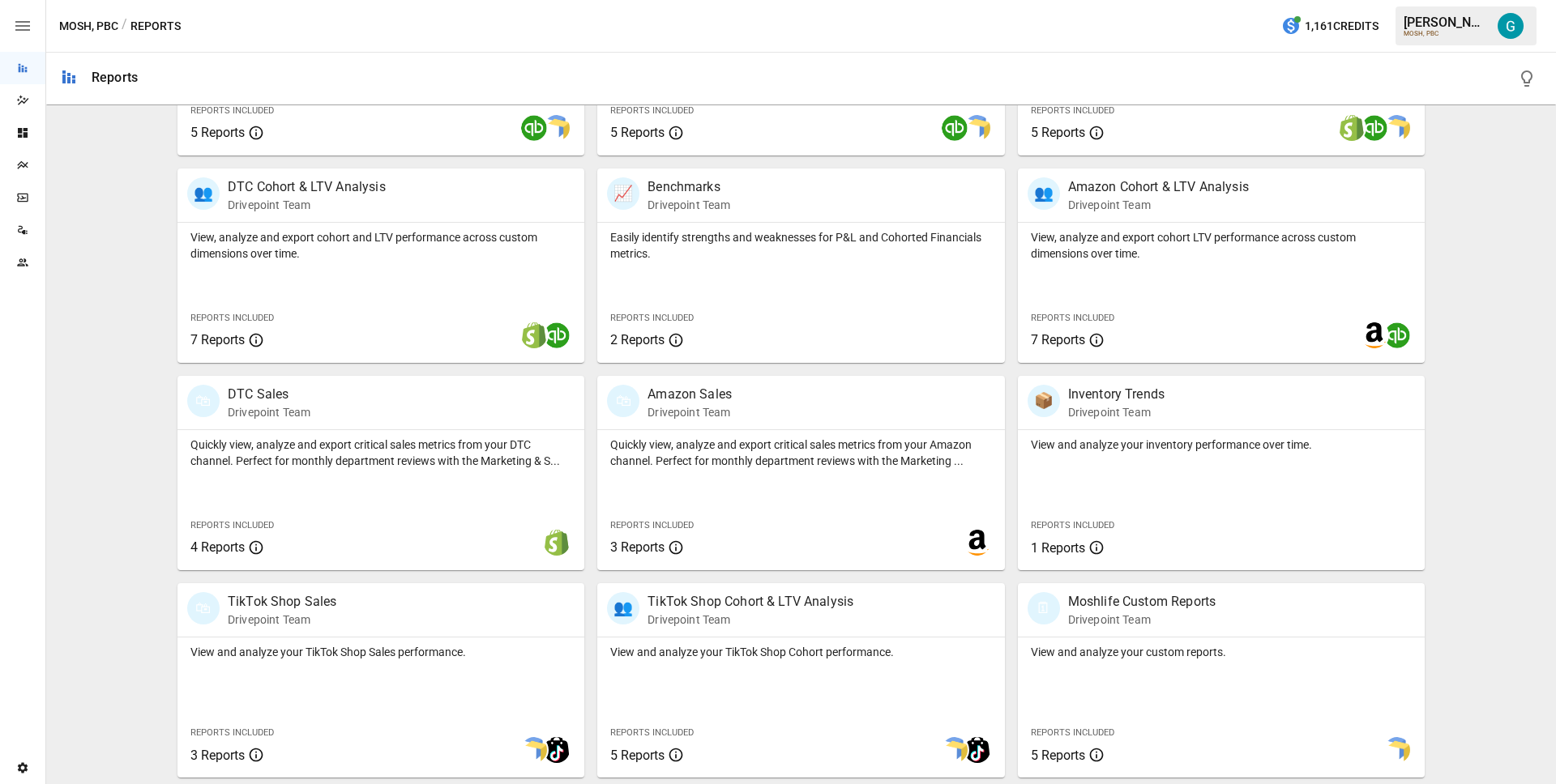
click at [126, 448] on div "Featured Bundle Benchmarks Easily identify strengths and weaknesses for P&L and…" at bounding box center [801, 209] width 1496 height 1137
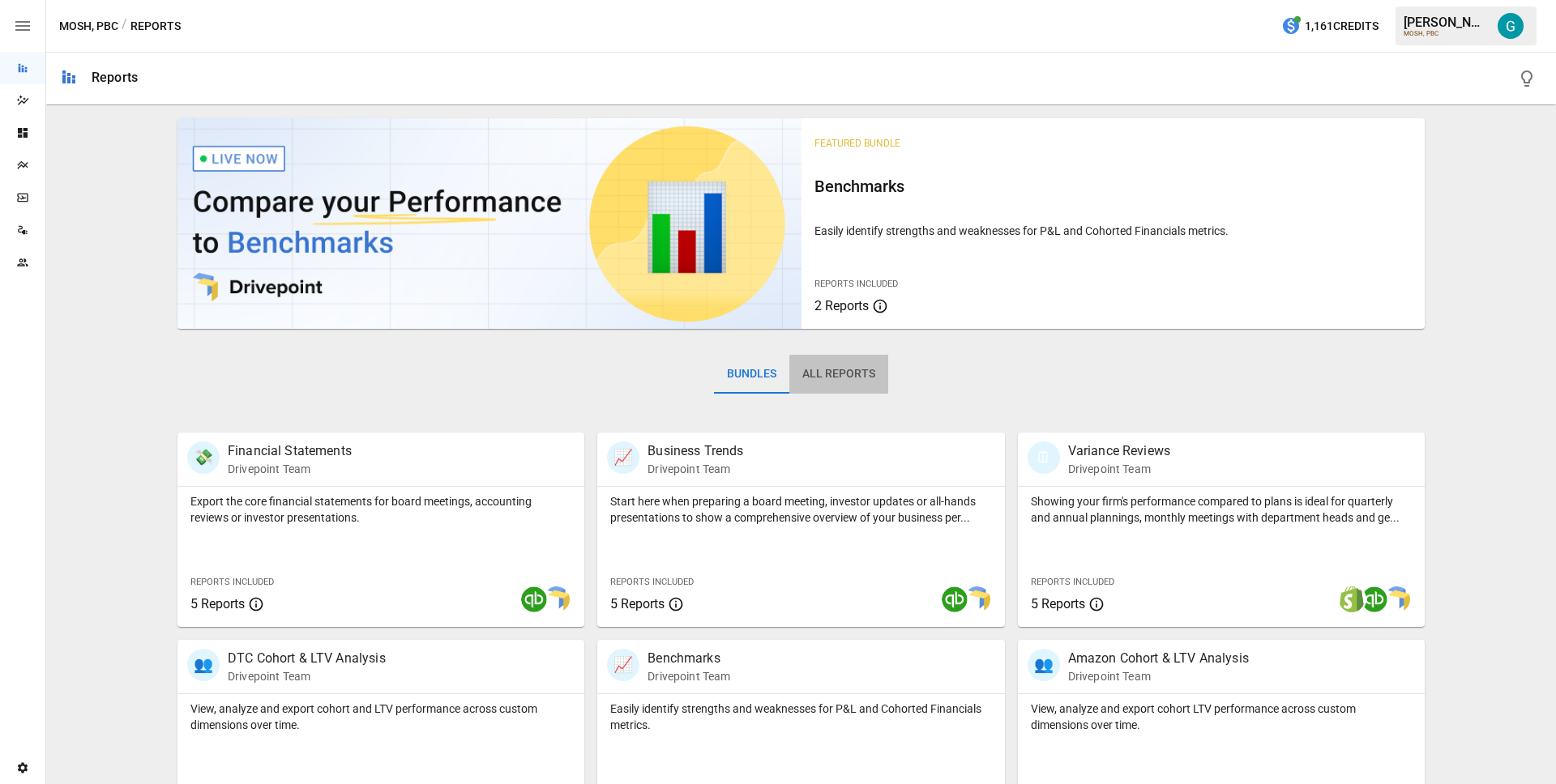
click at [855, 365] on button "All Reports" at bounding box center [838, 374] width 99 height 39
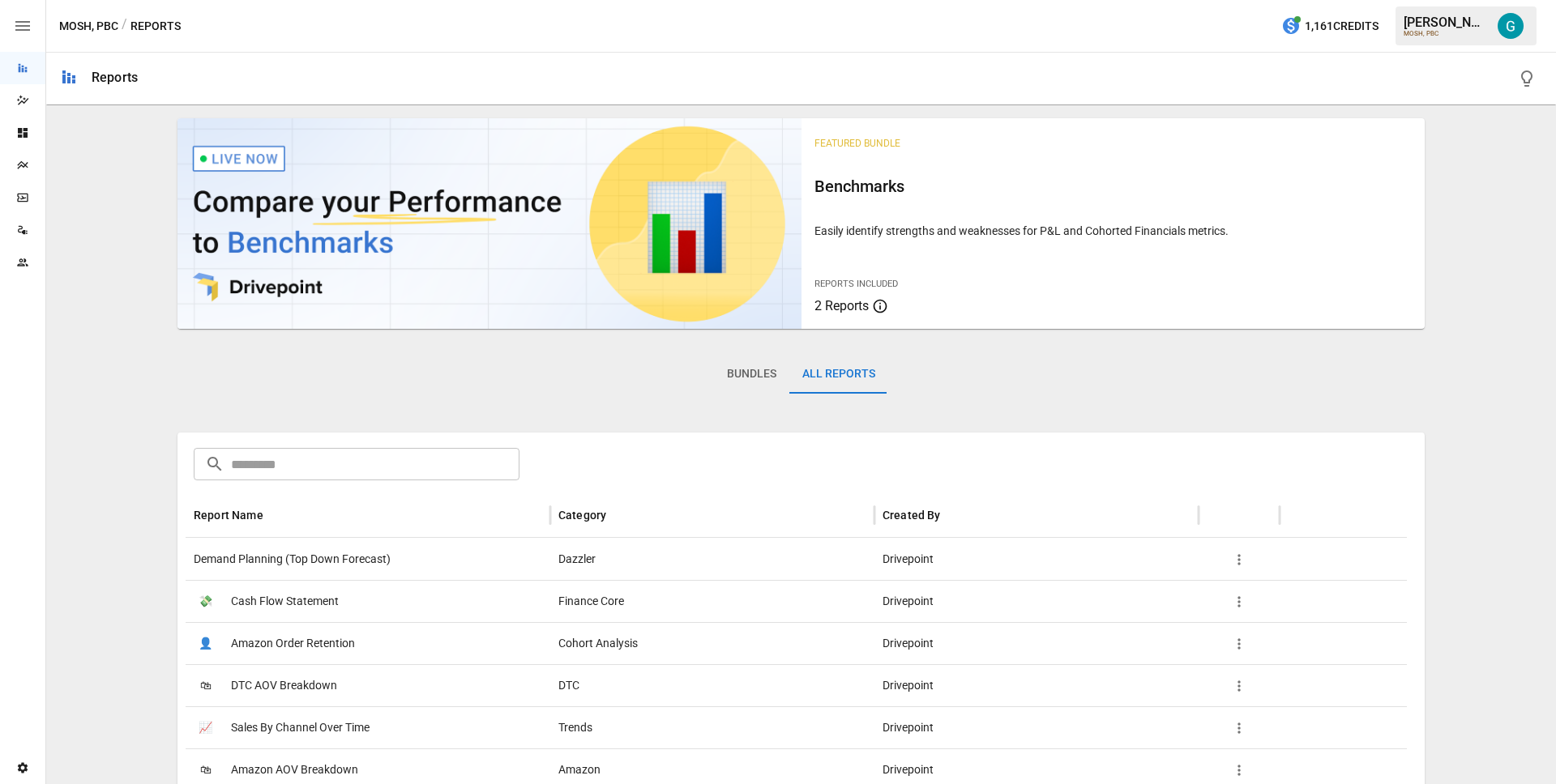
click at [274, 563] on span "Demand Planning (Top Down Forecast)" at bounding box center [292, 559] width 197 height 41
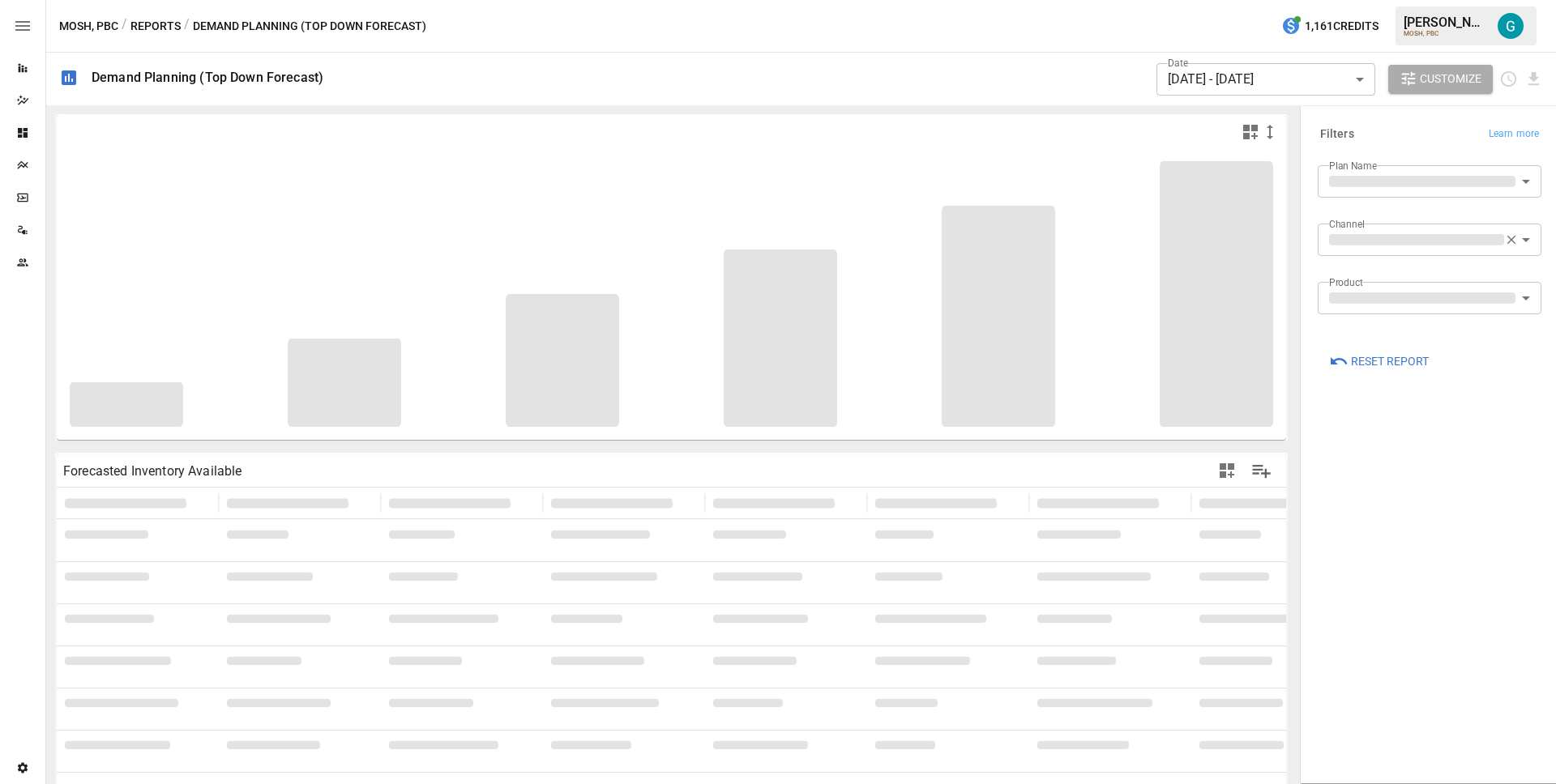
click at [635, 64] on div "Date 09/01 - 12/31/2025 ****** ​ Customize" at bounding box center [939, 79] width 1206 height 53
